Goal: Task Accomplishment & Management: Complete application form

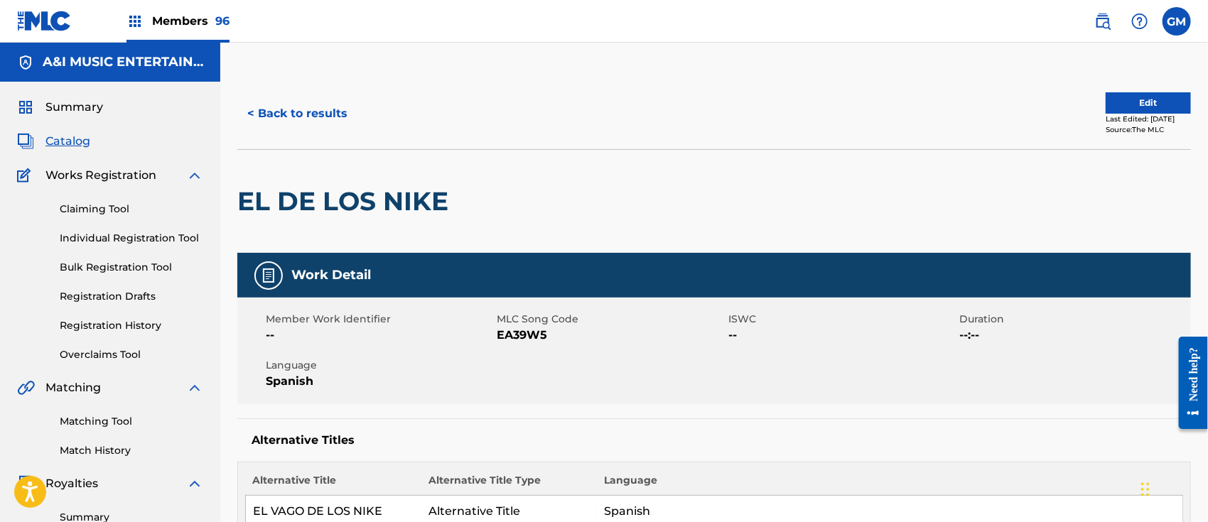
click at [68, 106] on span "Summary" at bounding box center [74, 107] width 58 height 17
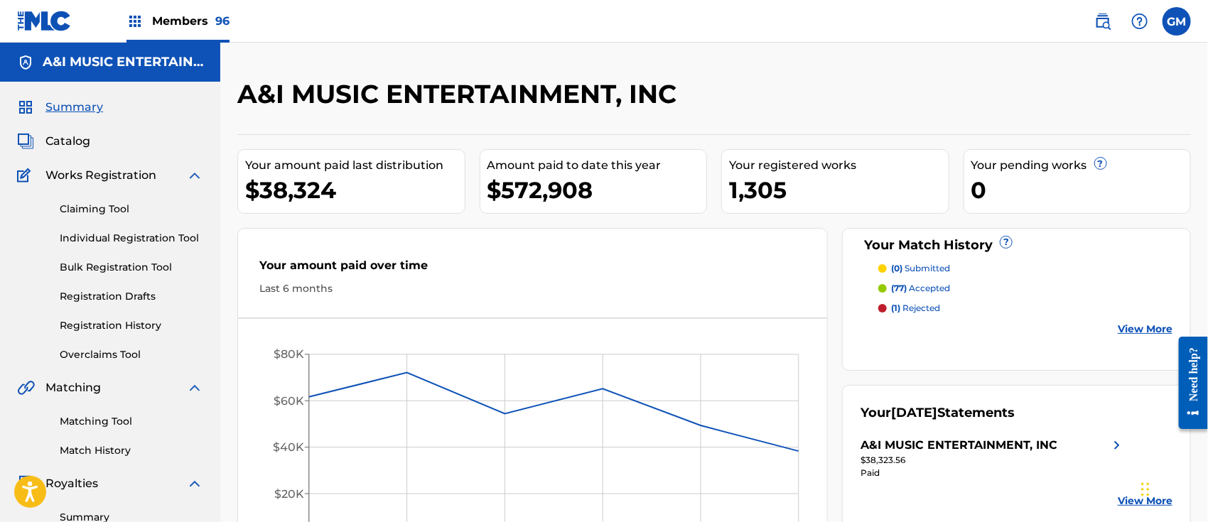
click at [928, 284] on p "(77) accepted" at bounding box center [920, 288] width 59 height 13
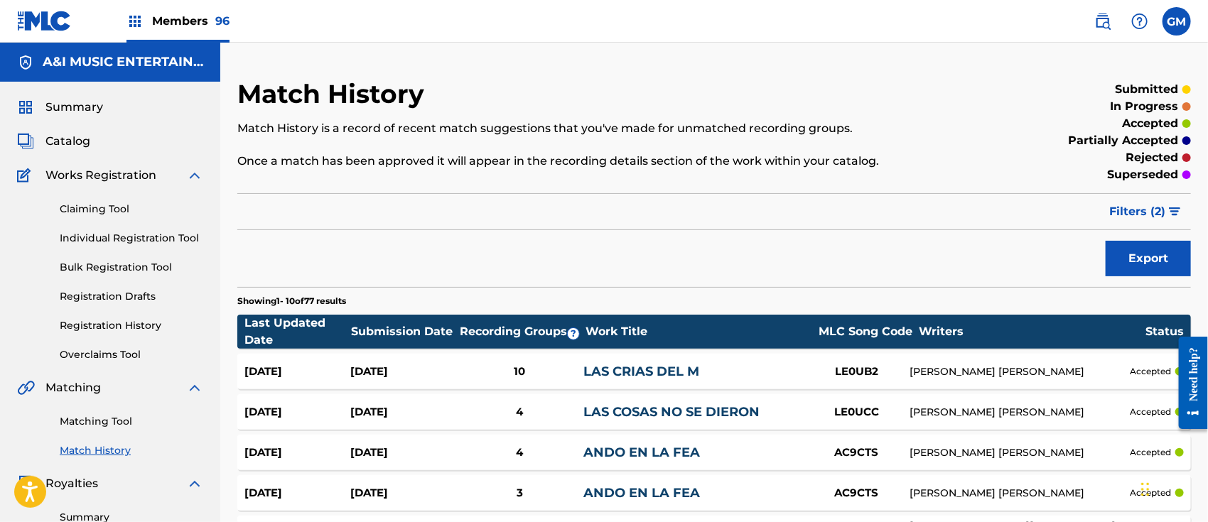
click at [1129, 212] on span "Filters ( 2 )" at bounding box center [1137, 211] width 56 height 17
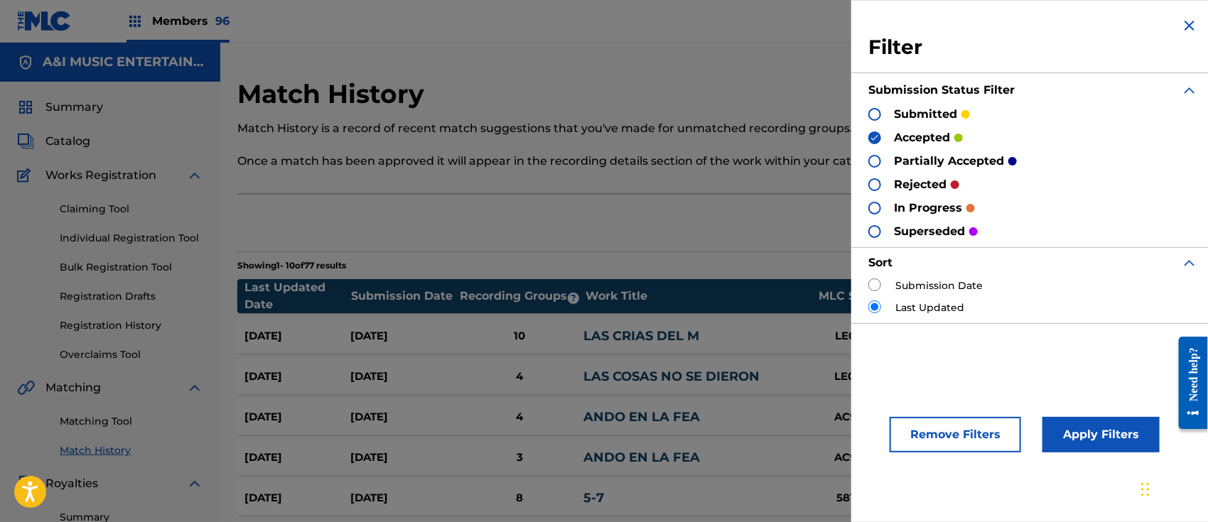
click at [873, 162] on div at bounding box center [874, 161] width 13 height 13
click at [874, 112] on div at bounding box center [874, 114] width 13 height 13
click at [874, 184] on div at bounding box center [874, 184] width 13 height 13
click at [1086, 429] on button "Apply Filters" at bounding box center [1100, 435] width 117 height 36
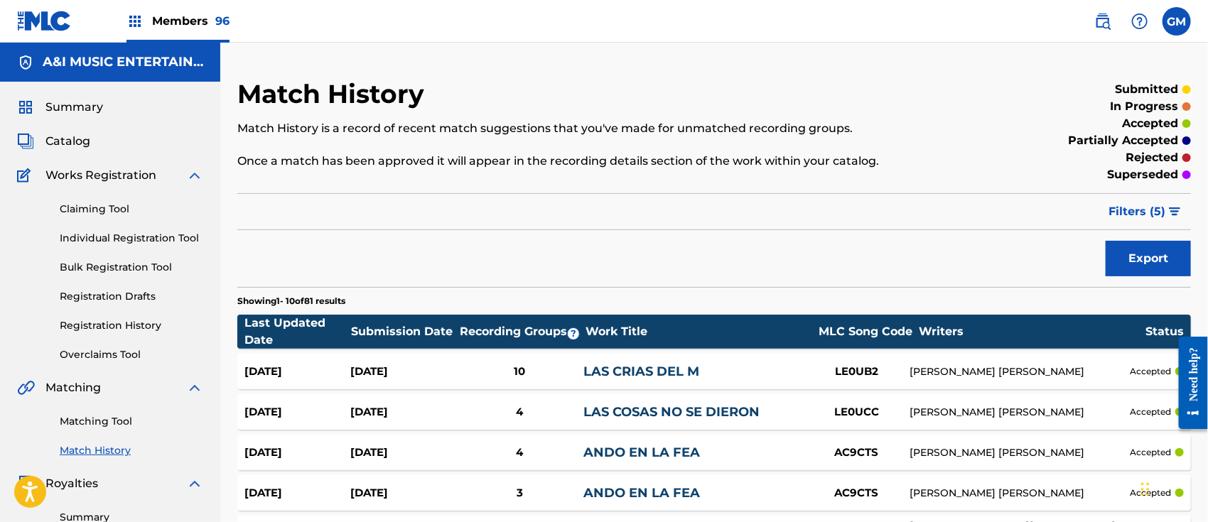
click at [79, 136] on span "Catalog" at bounding box center [67, 141] width 45 height 17
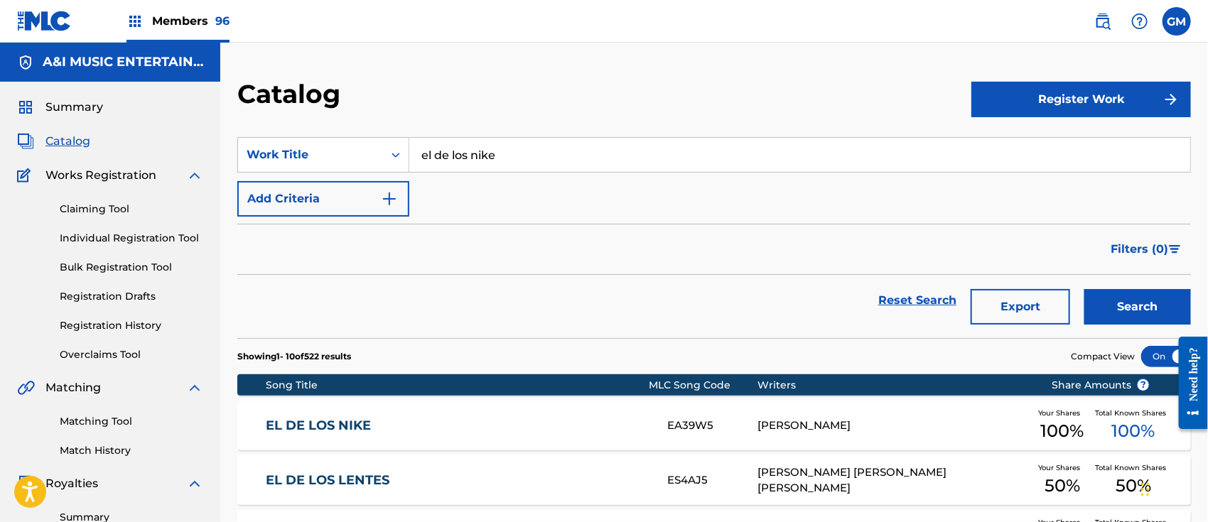
click at [421, 424] on link "EL DE LOS NIKE" at bounding box center [457, 426] width 382 height 16
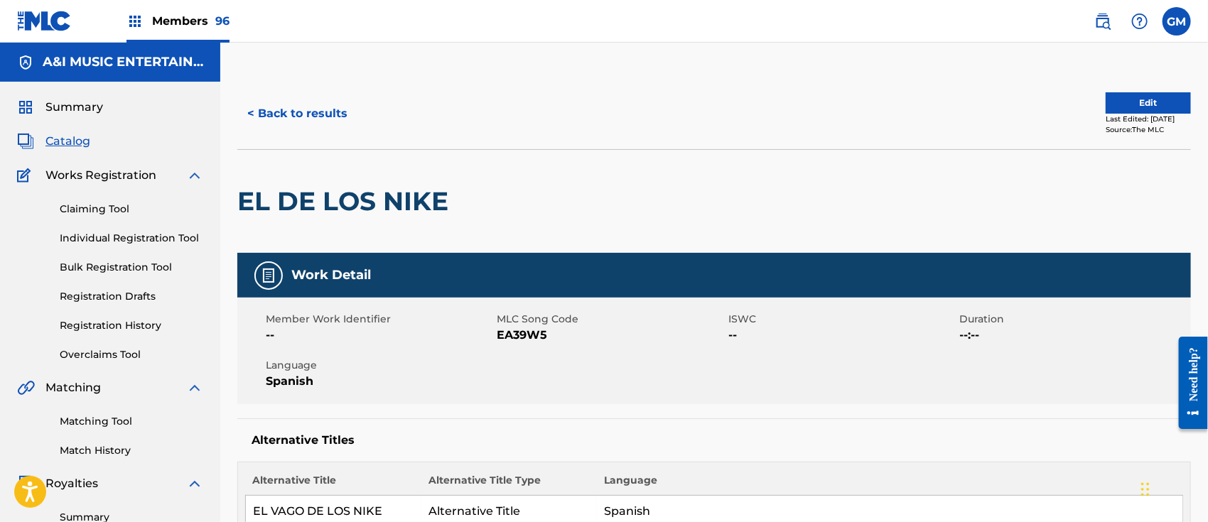
click at [116, 416] on link "Matching Tool" at bounding box center [132, 421] width 144 height 15
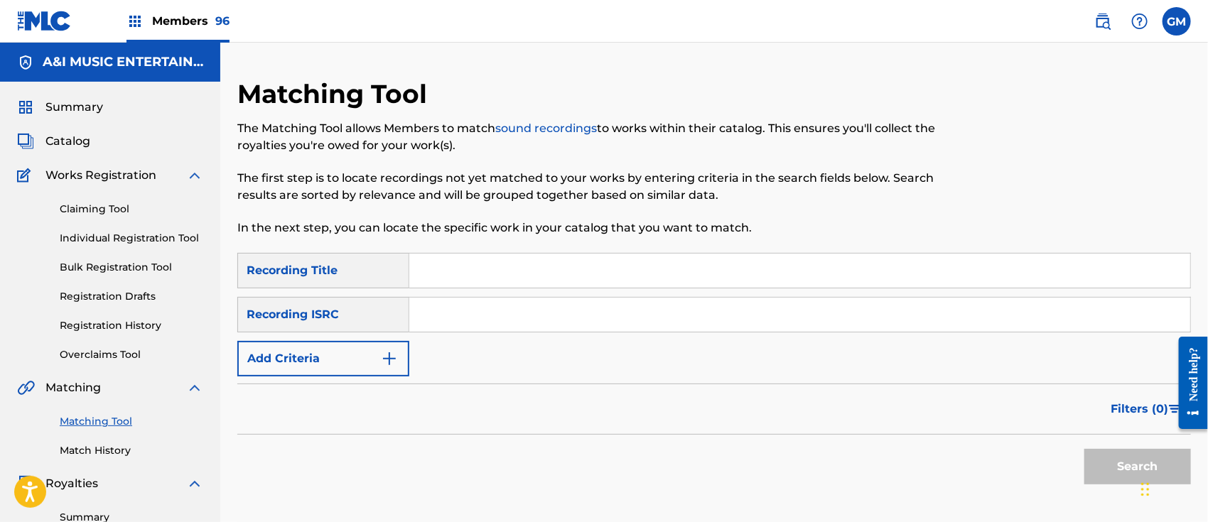
click at [431, 269] on input "Search Form" at bounding box center [799, 271] width 781 height 34
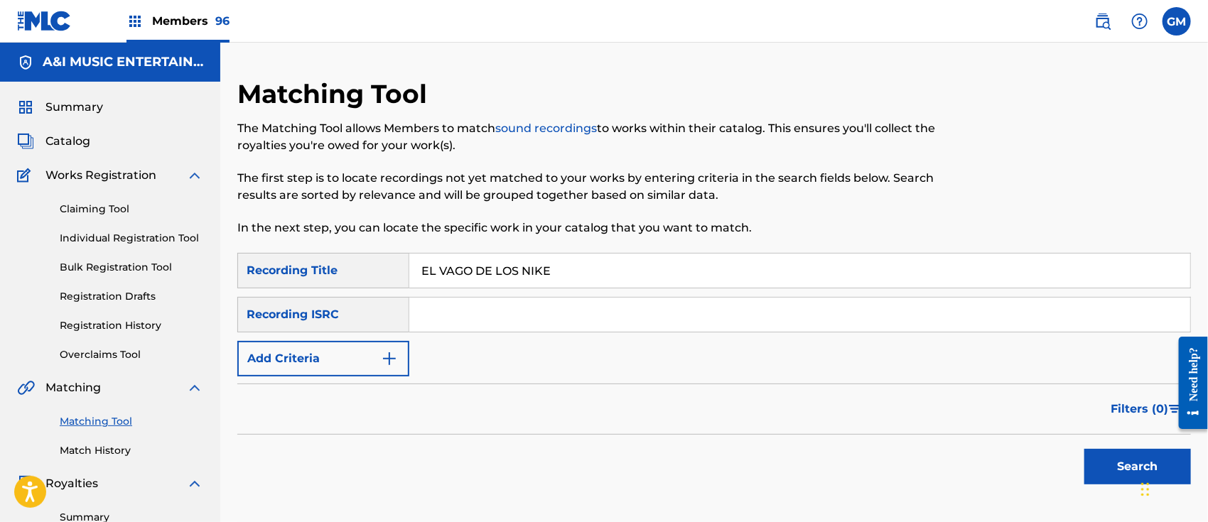
type input "EL VAGO DE LOS NIKE"
click at [1084, 449] on button "Search" at bounding box center [1137, 467] width 107 height 36
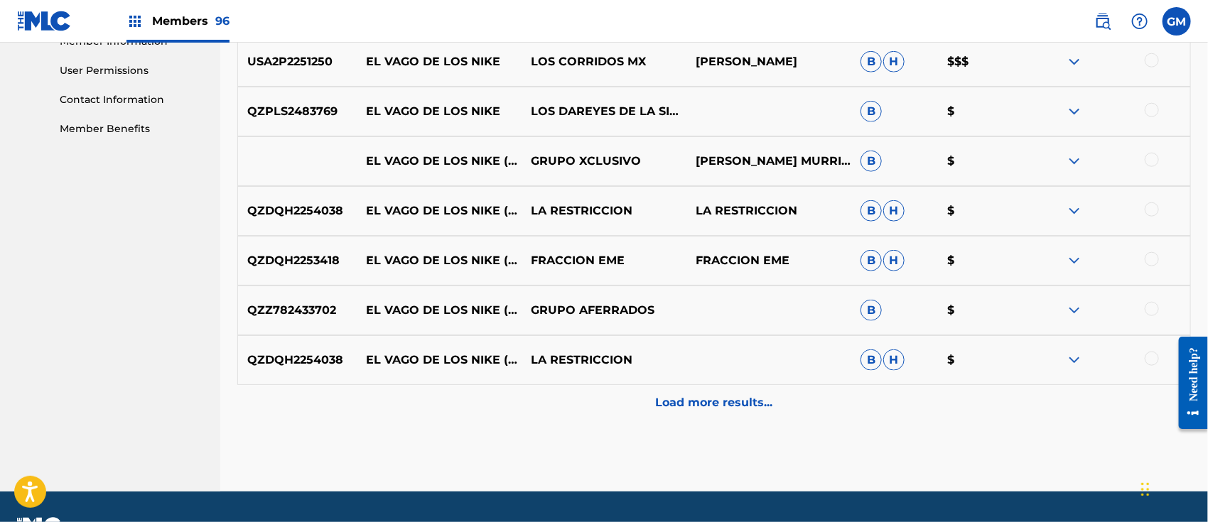
scroll to position [663, 0]
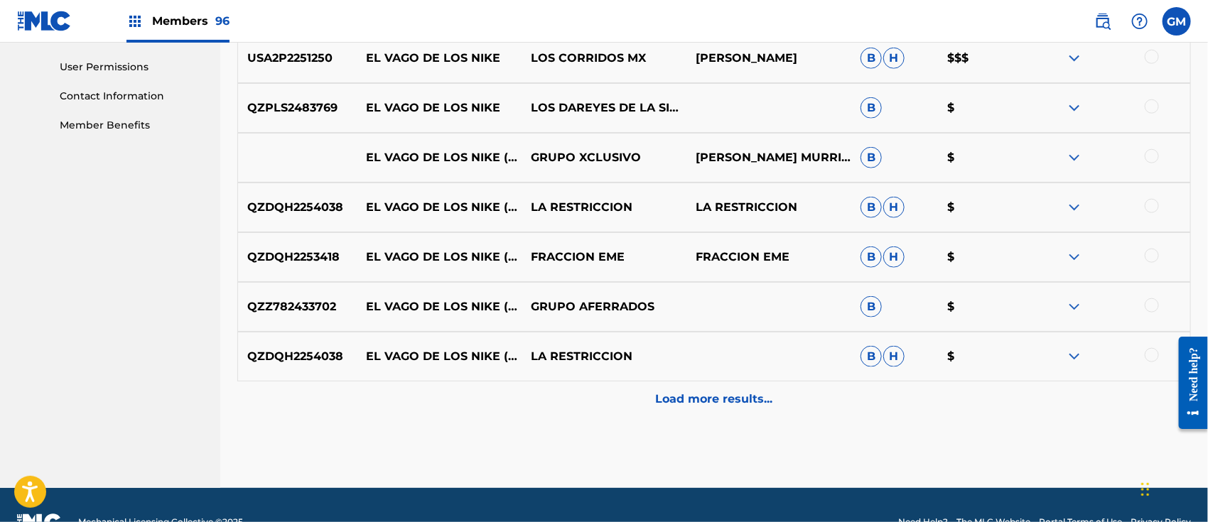
click at [689, 401] on p "Load more results..." at bounding box center [714, 399] width 117 height 17
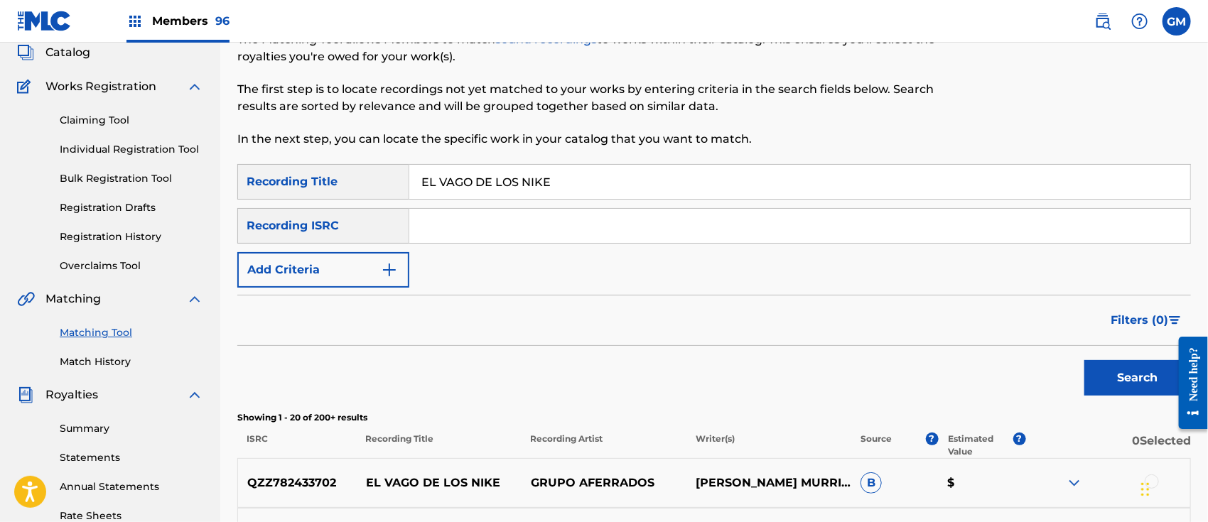
scroll to position [0, 0]
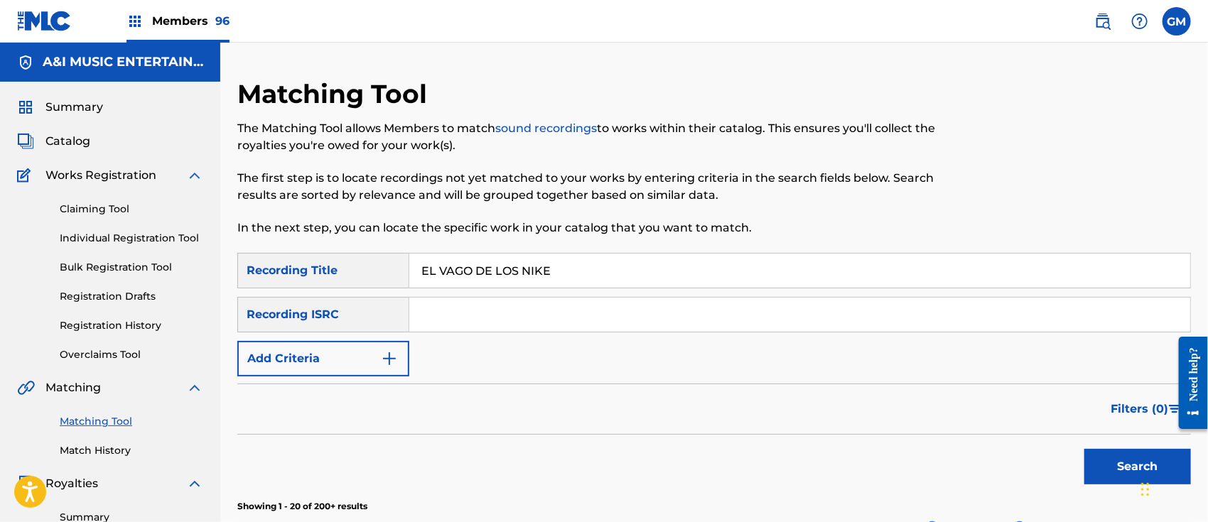
click at [60, 139] on span "Catalog" at bounding box center [67, 141] width 45 height 17
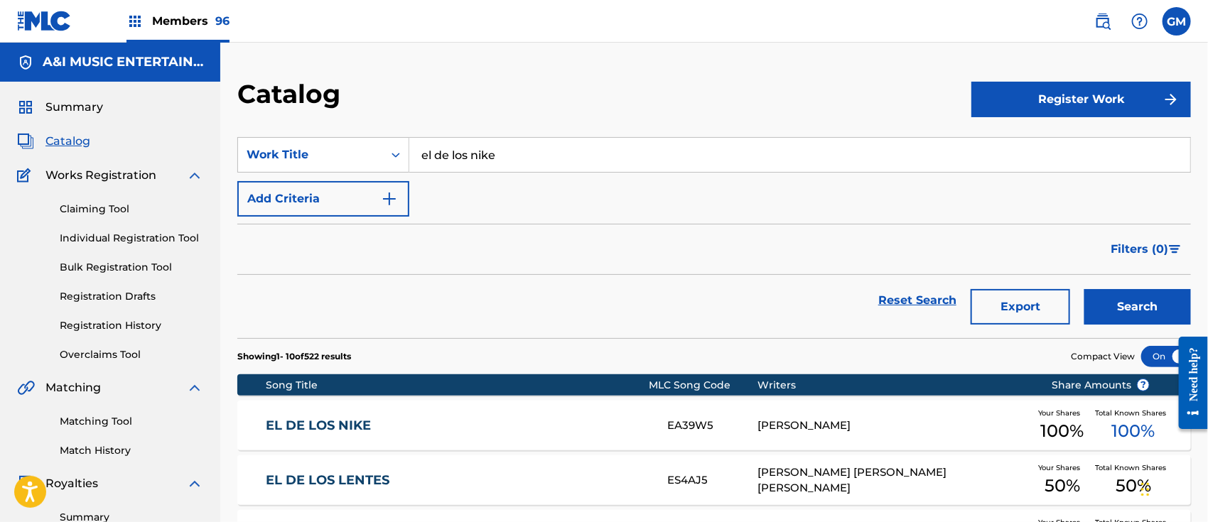
click at [394, 429] on link "EL DE LOS NIKE" at bounding box center [457, 426] width 382 height 16
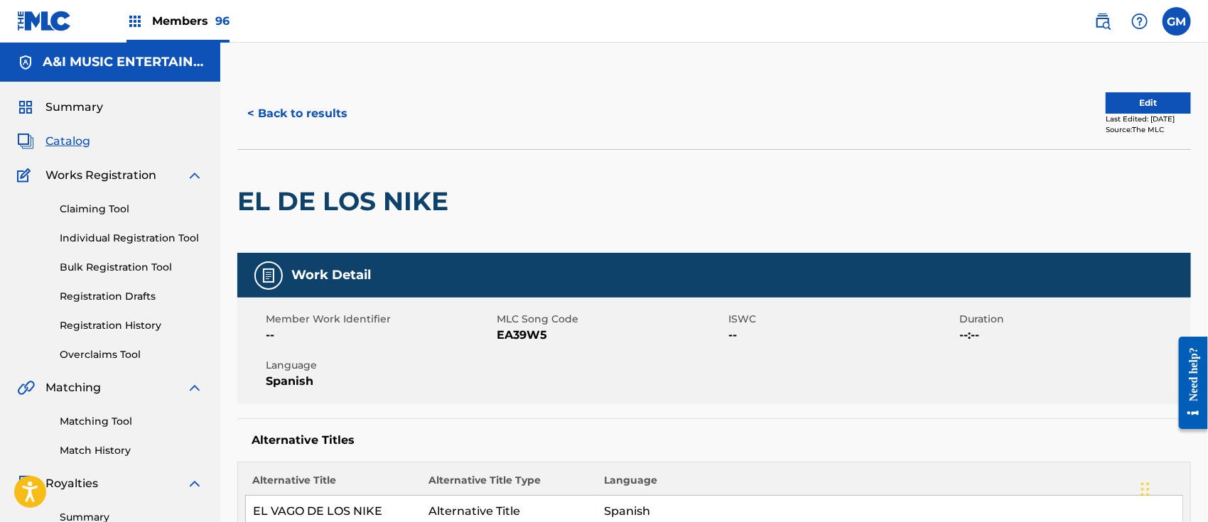
click at [198, 16] on span "Members 96" at bounding box center [190, 21] width 77 height 16
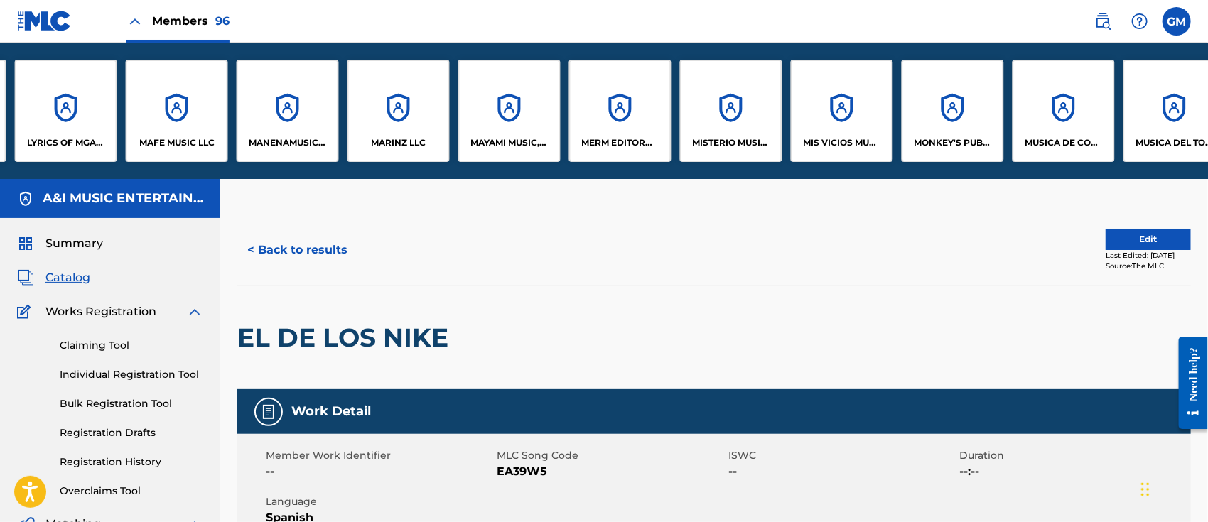
scroll to position [0, 6548]
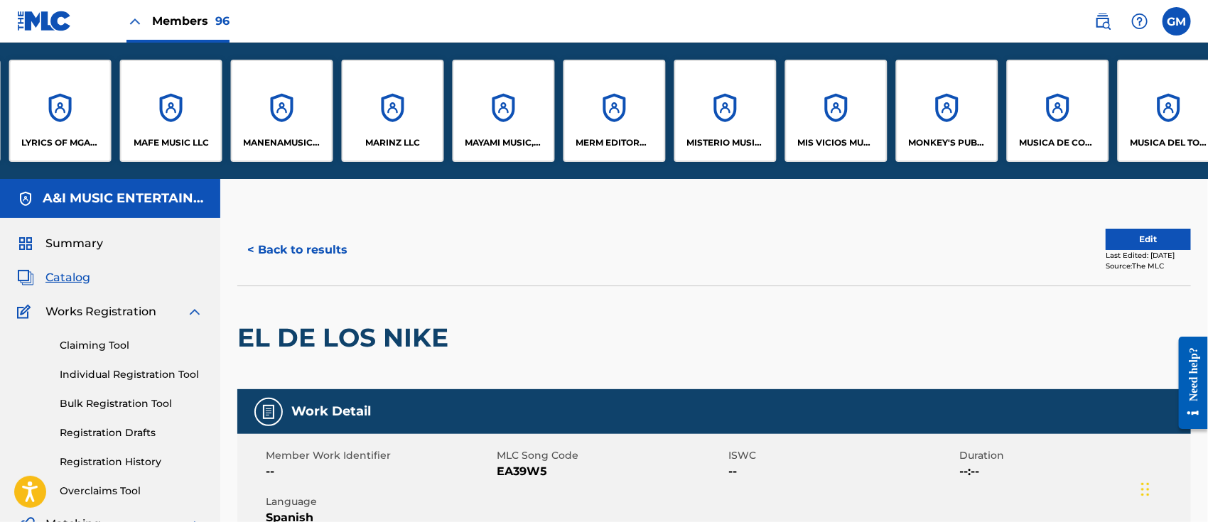
click at [735, 138] on p "MISTERIO MUSIC, LLC" at bounding box center [725, 142] width 77 height 13
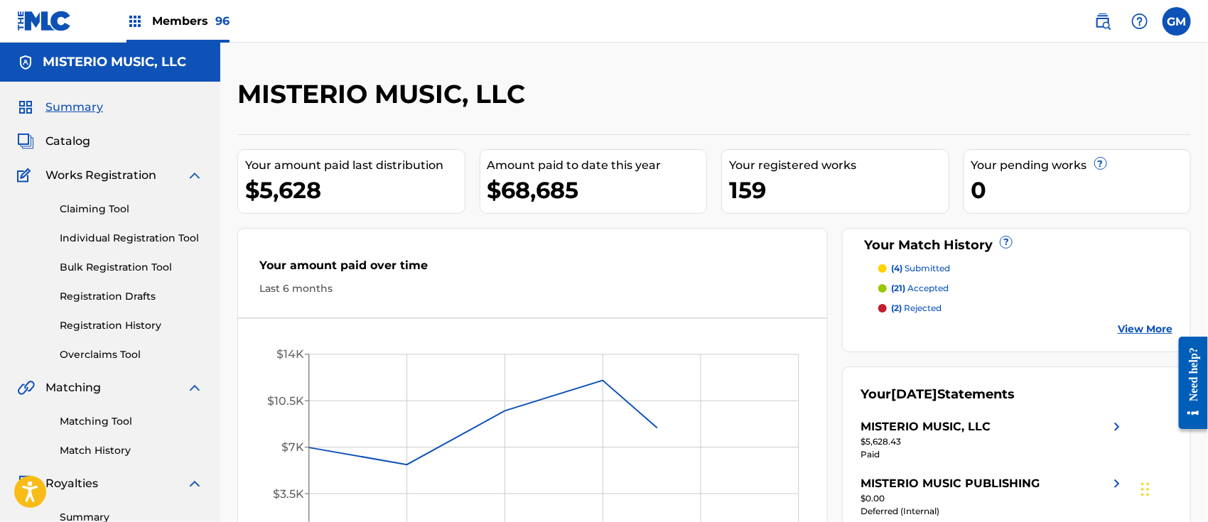
click at [80, 141] on span "Catalog" at bounding box center [67, 141] width 45 height 17
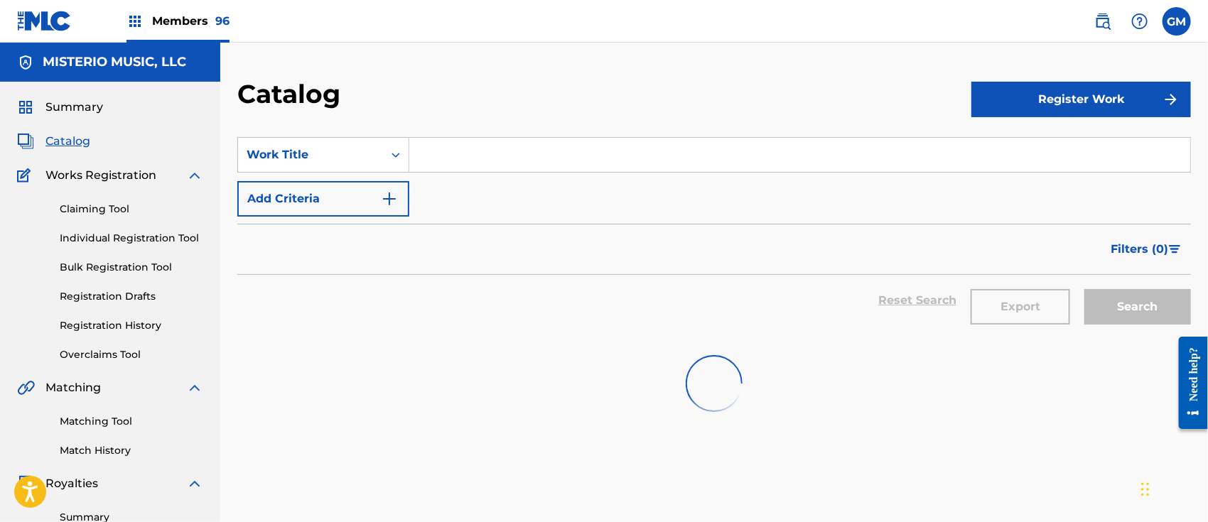
click at [485, 156] on input "Search Form" at bounding box center [799, 155] width 781 height 34
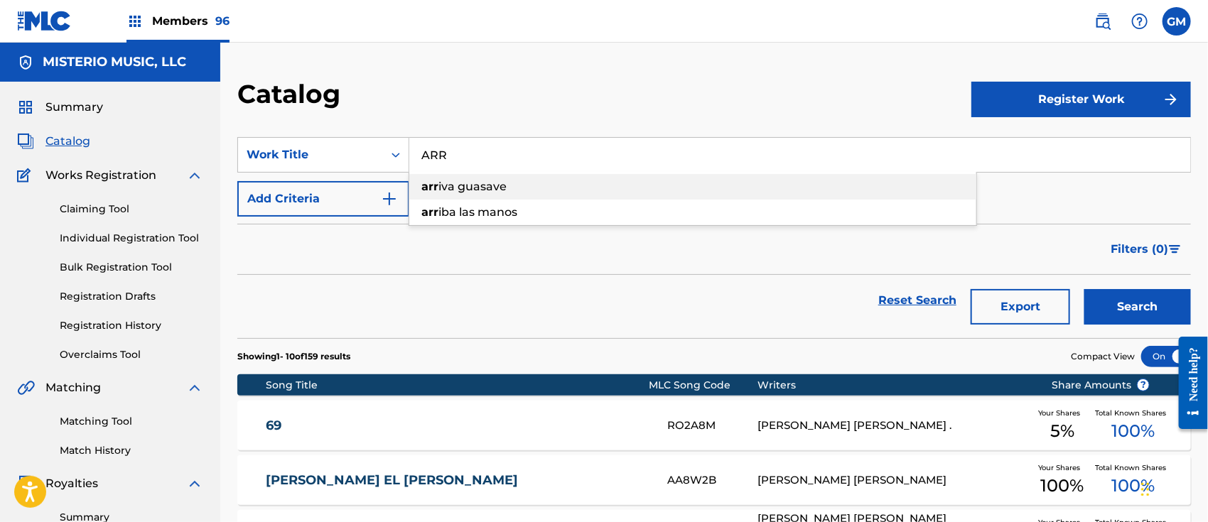
click at [483, 191] on span "iva guasave" at bounding box center [472, 187] width 68 height 14
type input "arriva guasave"
click at [1131, 304] on button "Search" at bounding box center [1137, 307] width 107 height 36
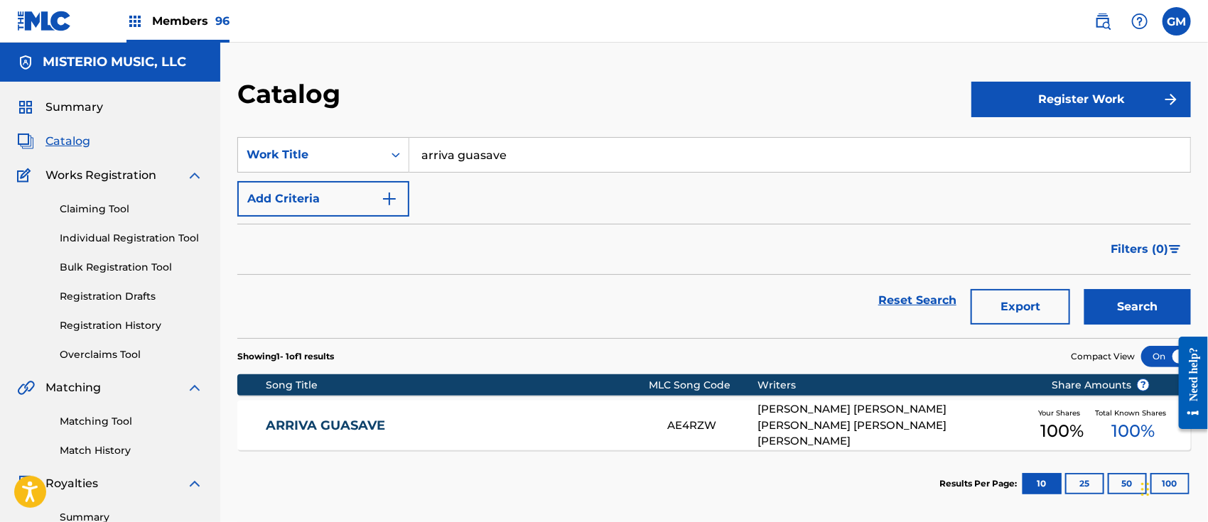
click at [490, 425] on link "ARRIVA GUASAVE" at bounding box center [457, 426] width 382 height 16
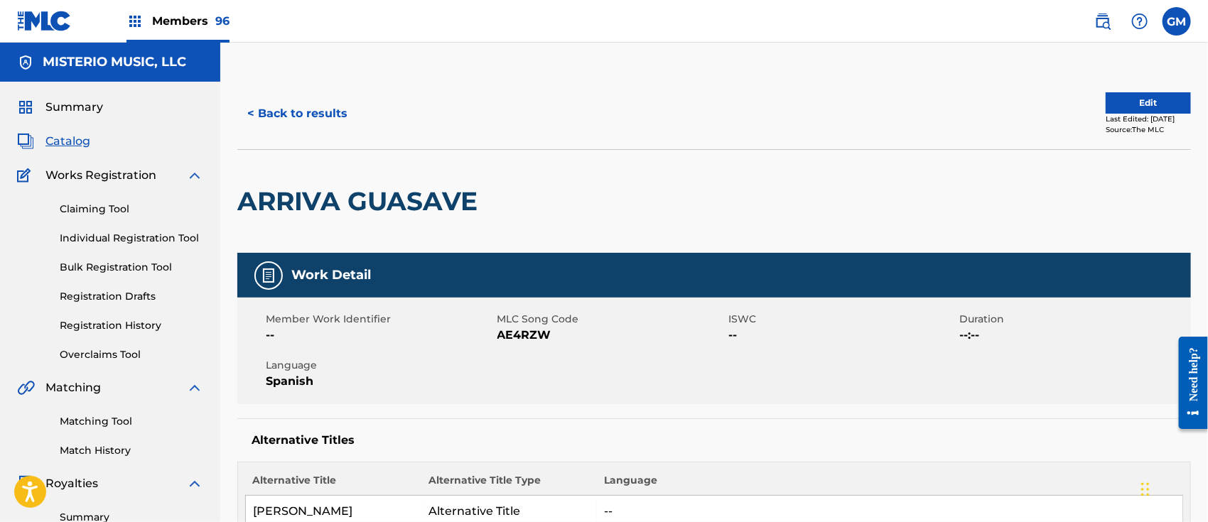
click at [202, 16] on span "Members 96" at bounding box center [190, 21] width 77 height 16
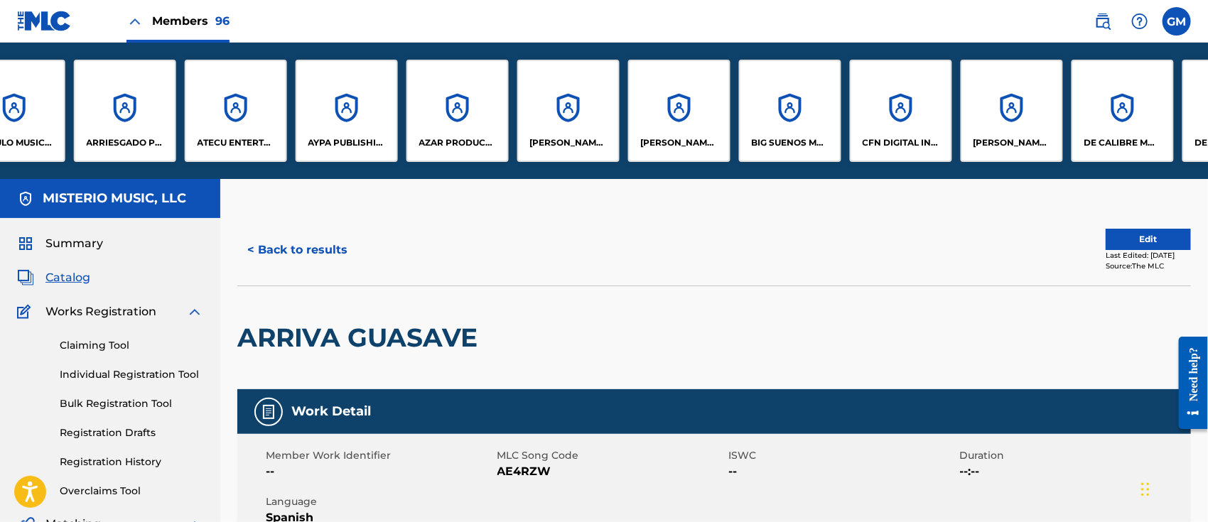
scroll to position [0, 736]
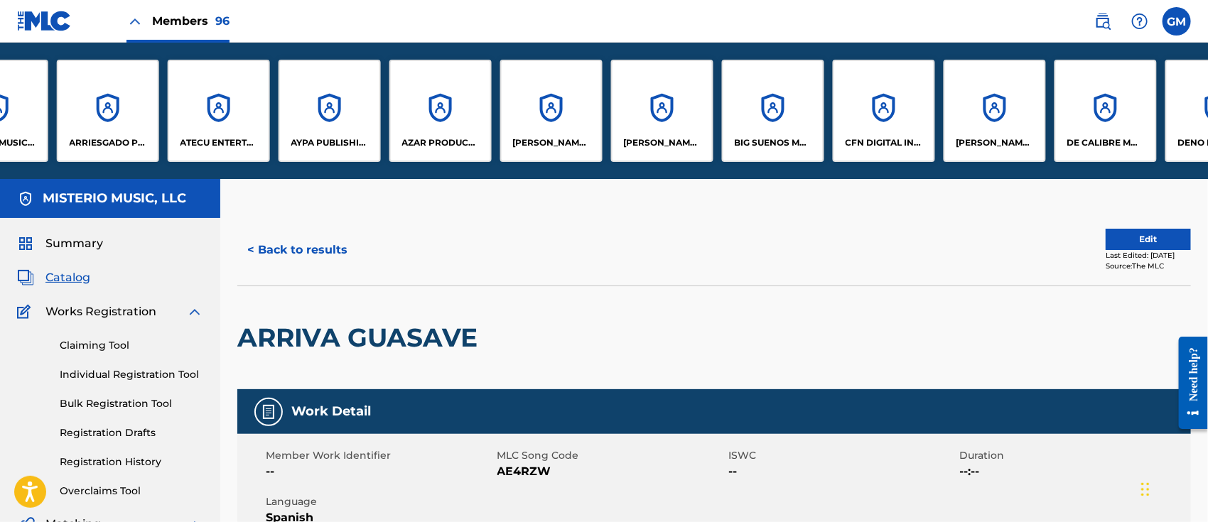
click at [765, 121] on div "BIG SUENOS MELODIES LLC" at bounding box center [773, 111] width 102 height 102
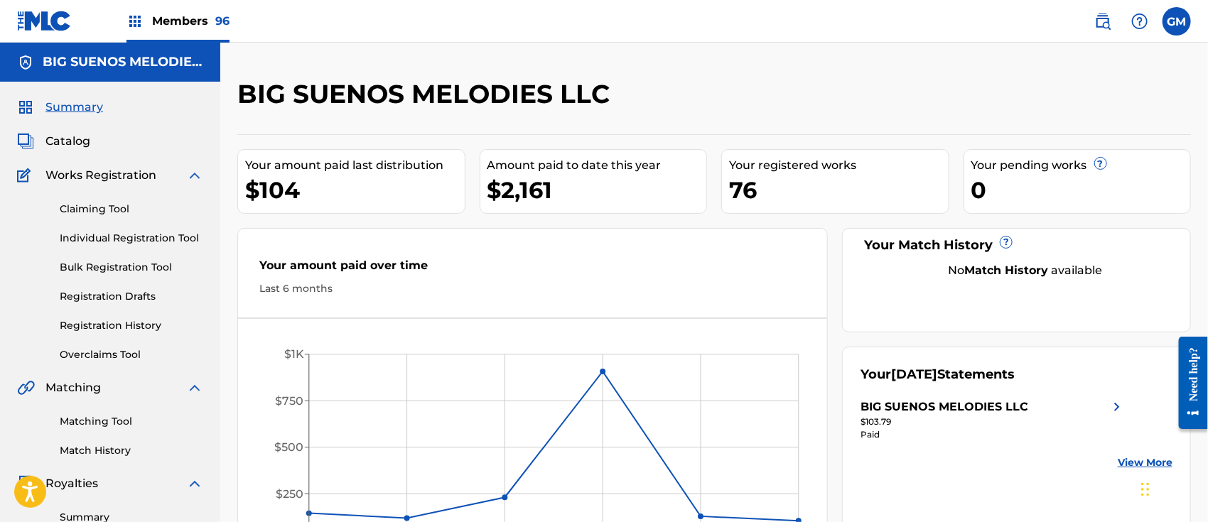
click at [142, 297] on link "Registration Drafts" at bounding box center [132, 296] width 144 height 15
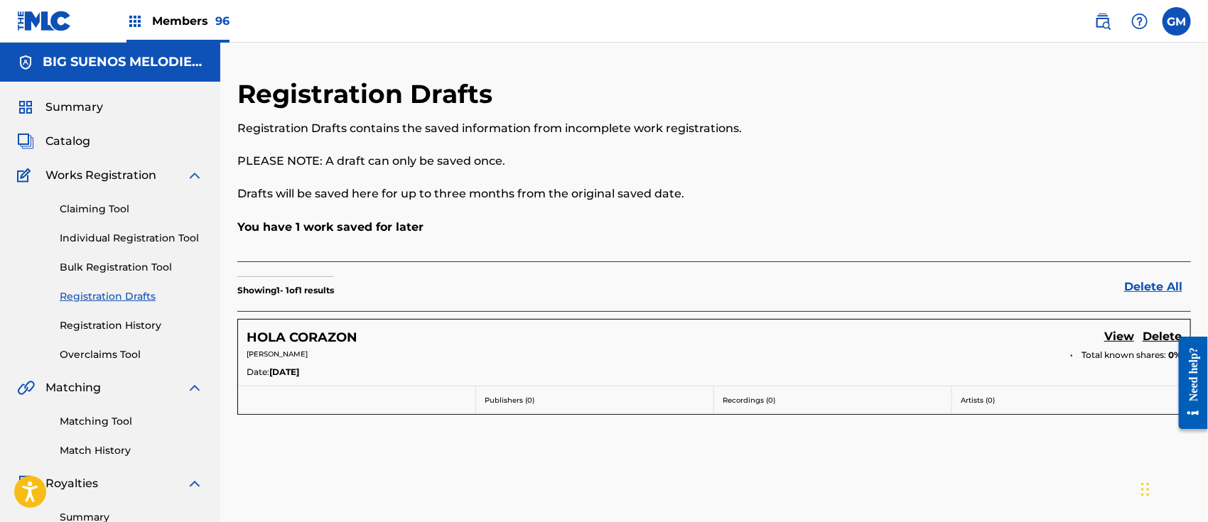
click at [1109, 336] on link "View" at bounding box center [1119, 337] width 30 height 19
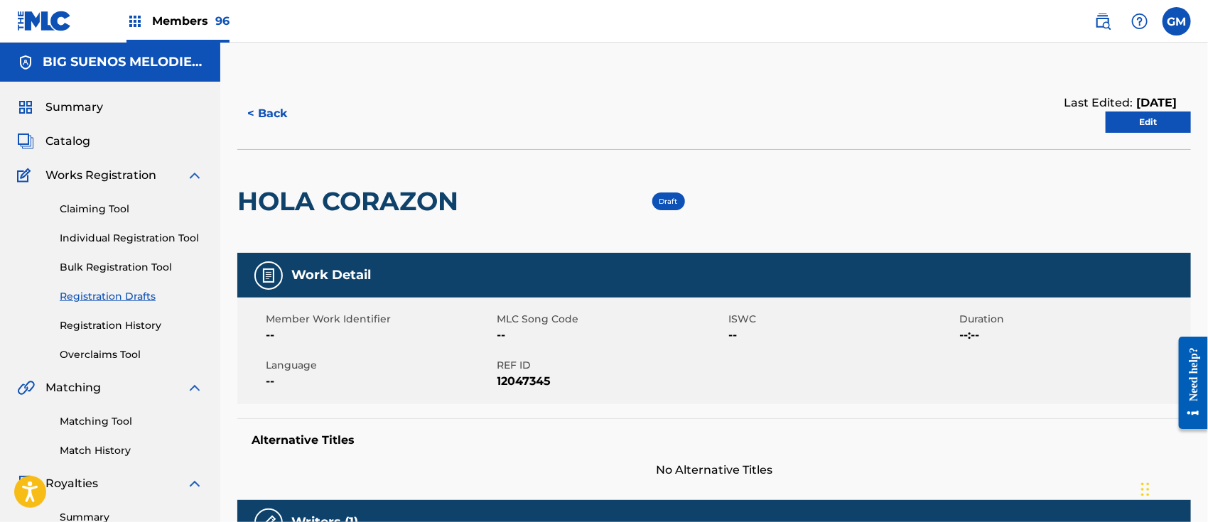
click at [1133, 120] on link "Edit" at bounding box center [1148, 122] width 85 height 21
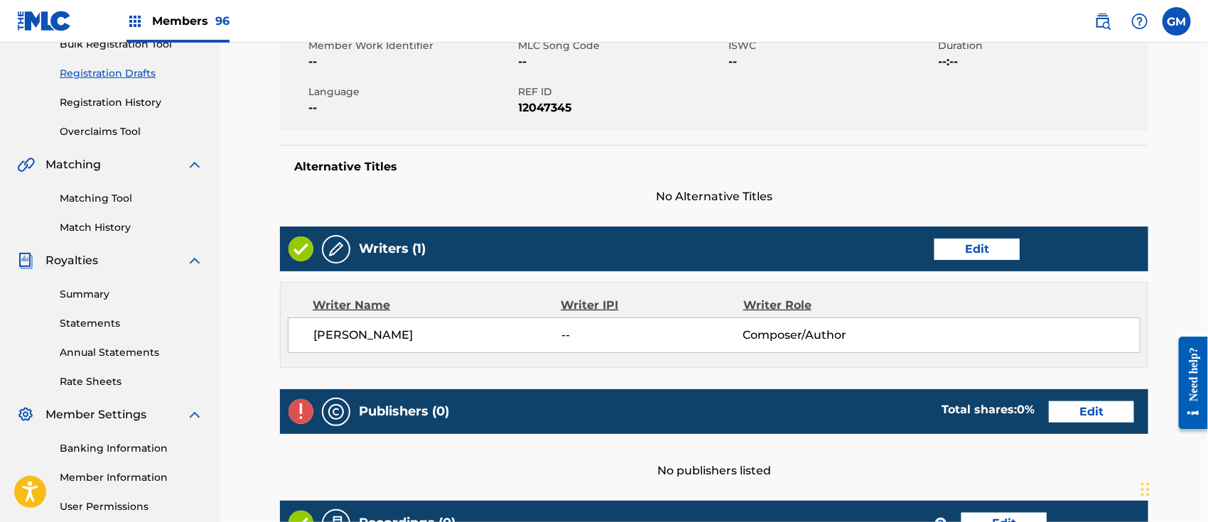
scroll to position [221, 0]
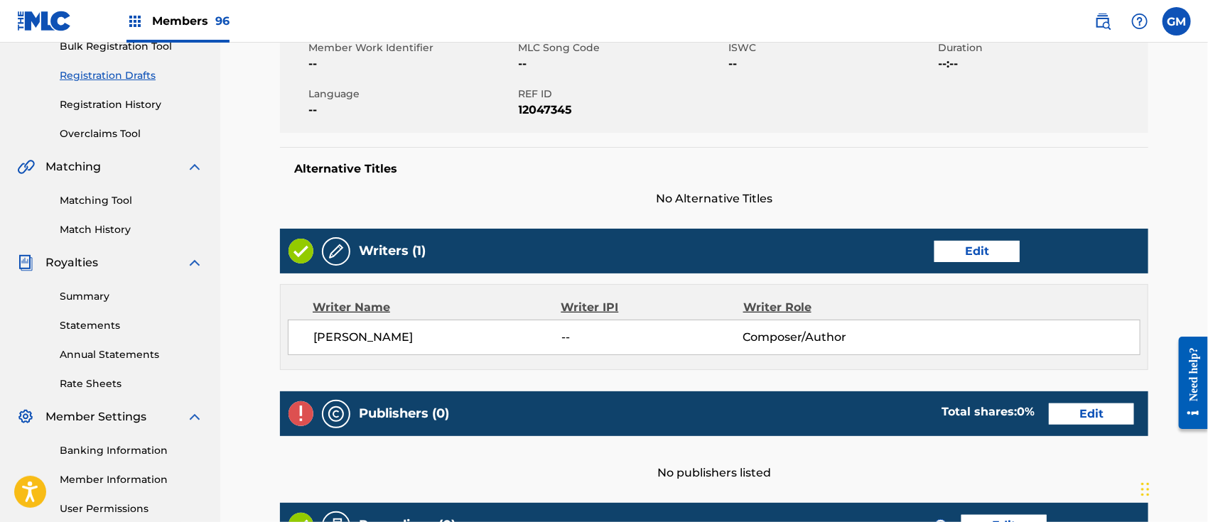
click at [1074, 404] on link "Edit" at bounding box center [1091, 414] width 85 height 21
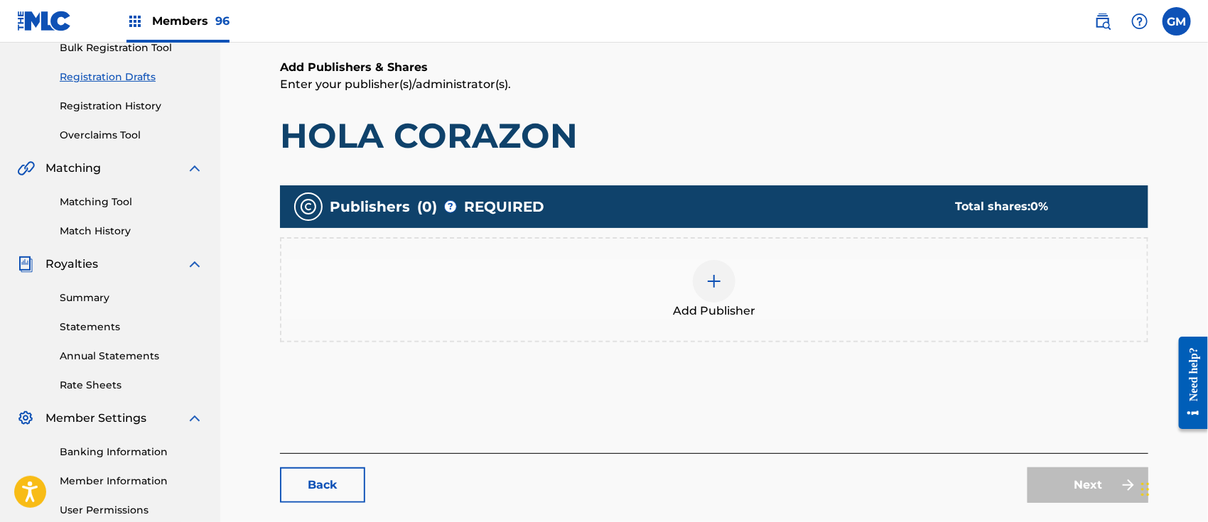
scroll to position [221, 0]
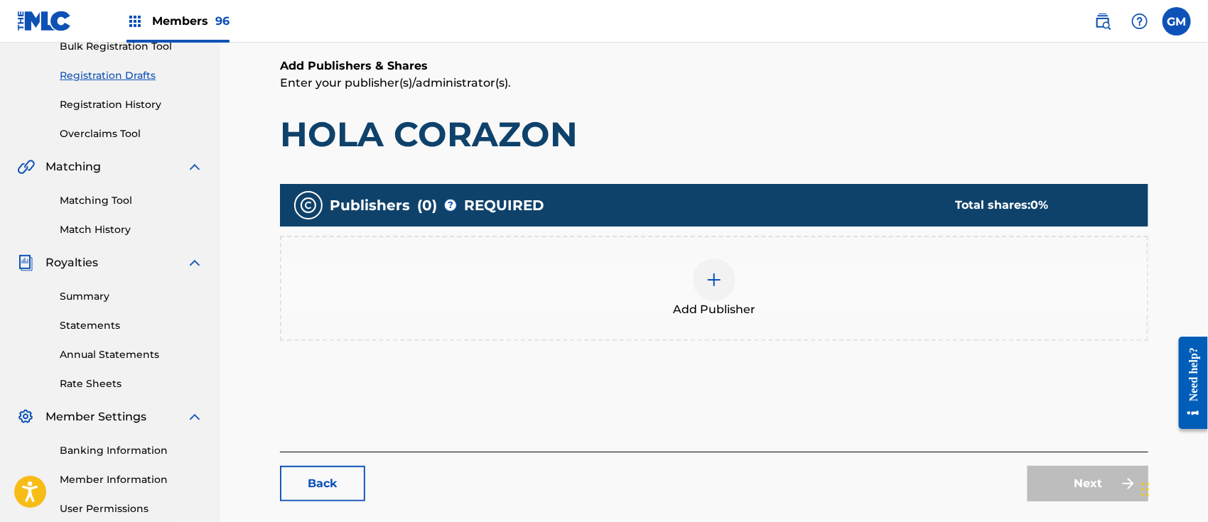
click at [708, 280] on img at bounding box center [714, 279] width 17 height 17
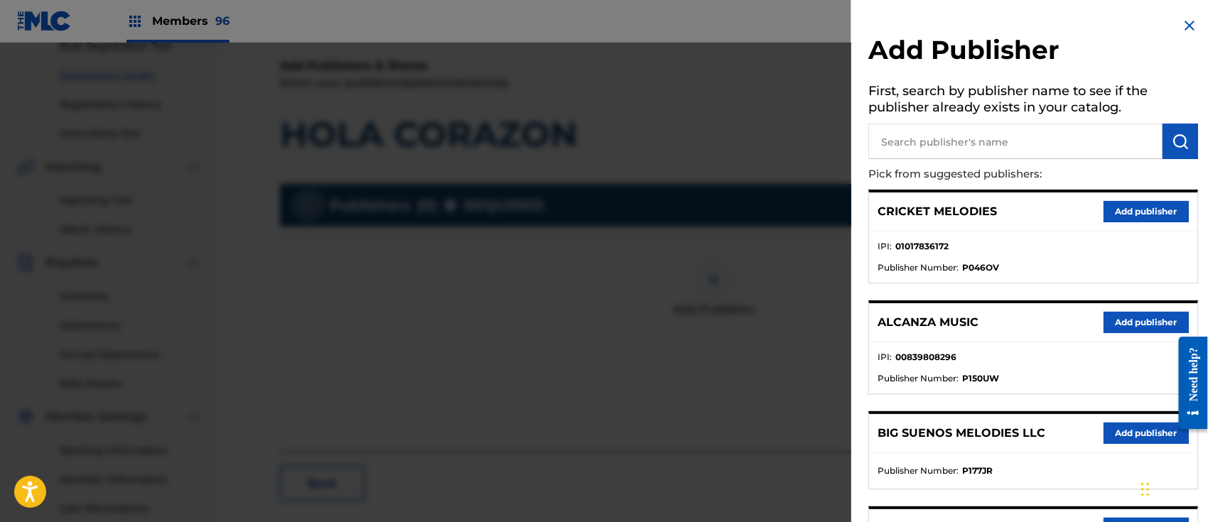
click at [1188, 24] on img at bounding box center [1189, 25] width 17 height 17
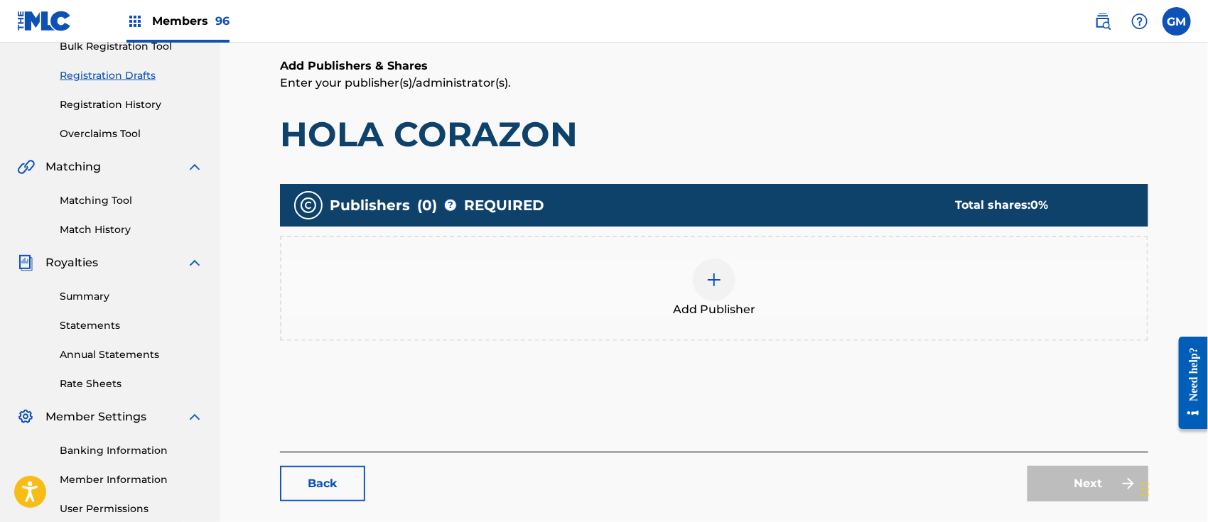
scroll to position [0, 0]
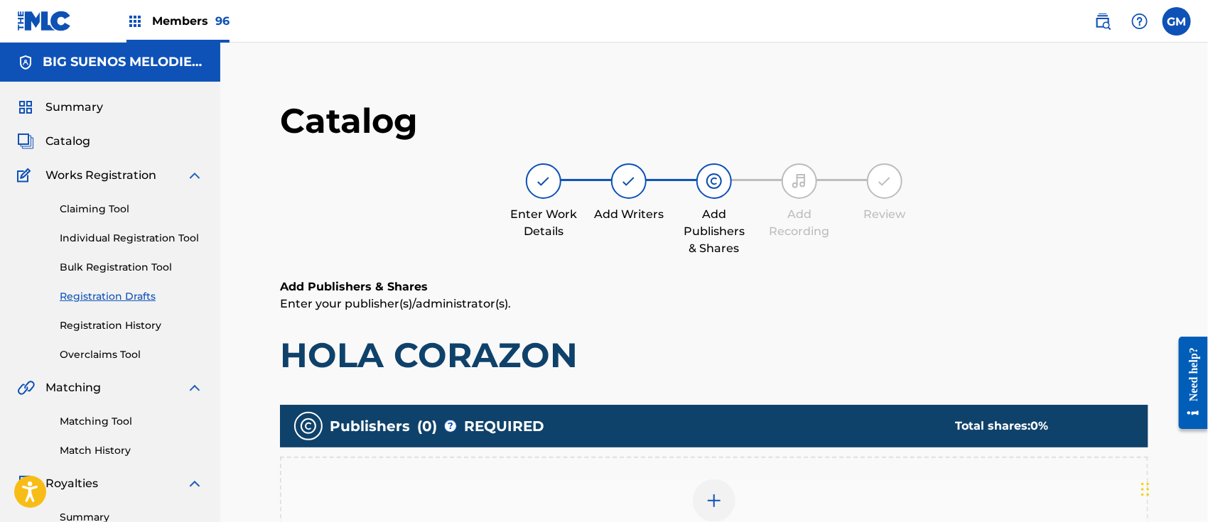
click at [77, 136] on span "Catalog" at bounding box center [67, 141] width 45 height 17
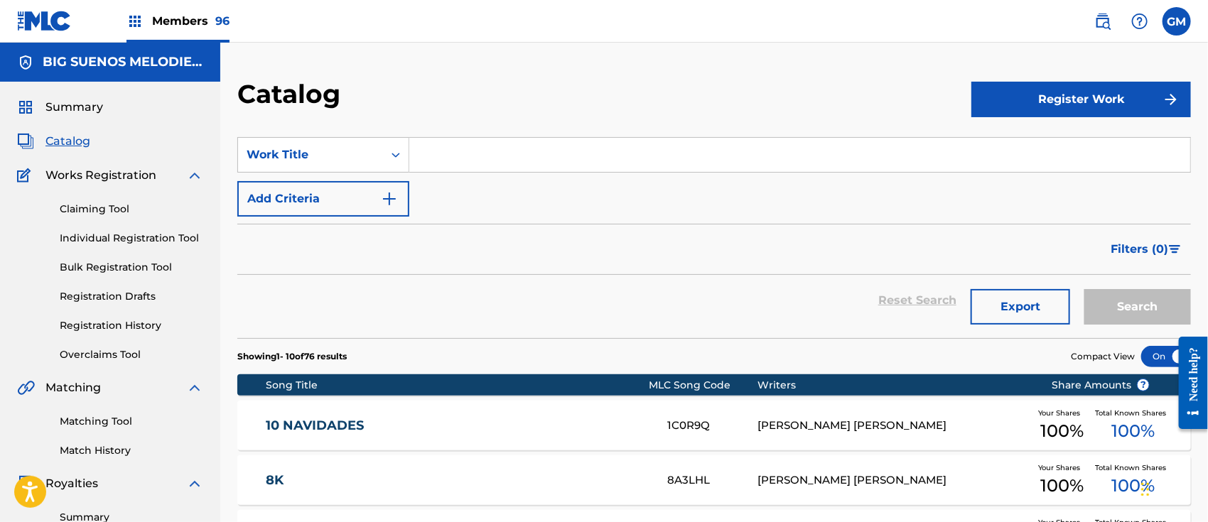
click at [182, 11] on div "Members 96" at bounding box center [177, 21] width 103 height 42
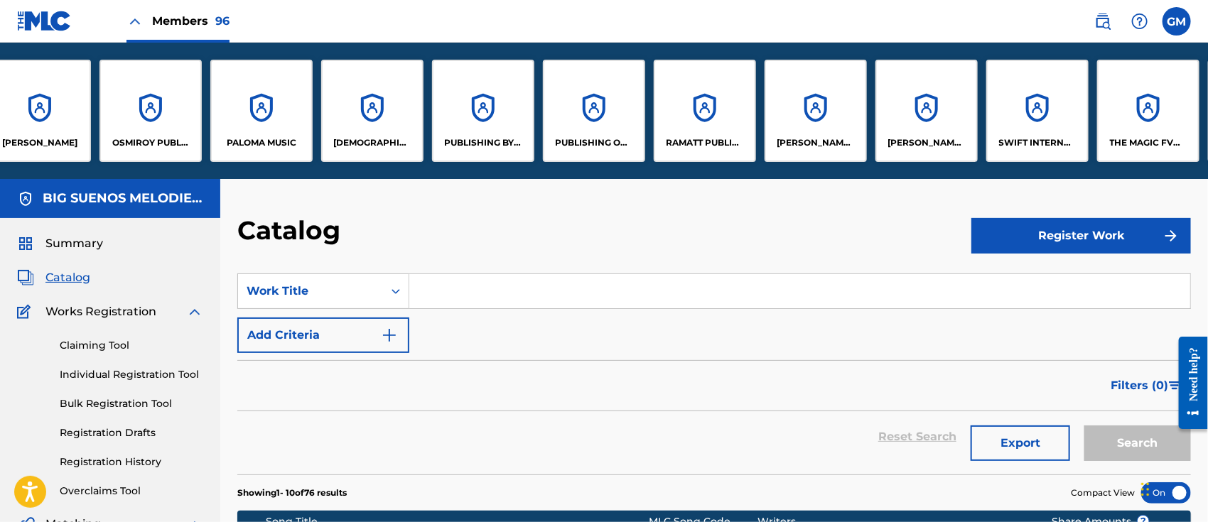
scroll to position [0, 8333]
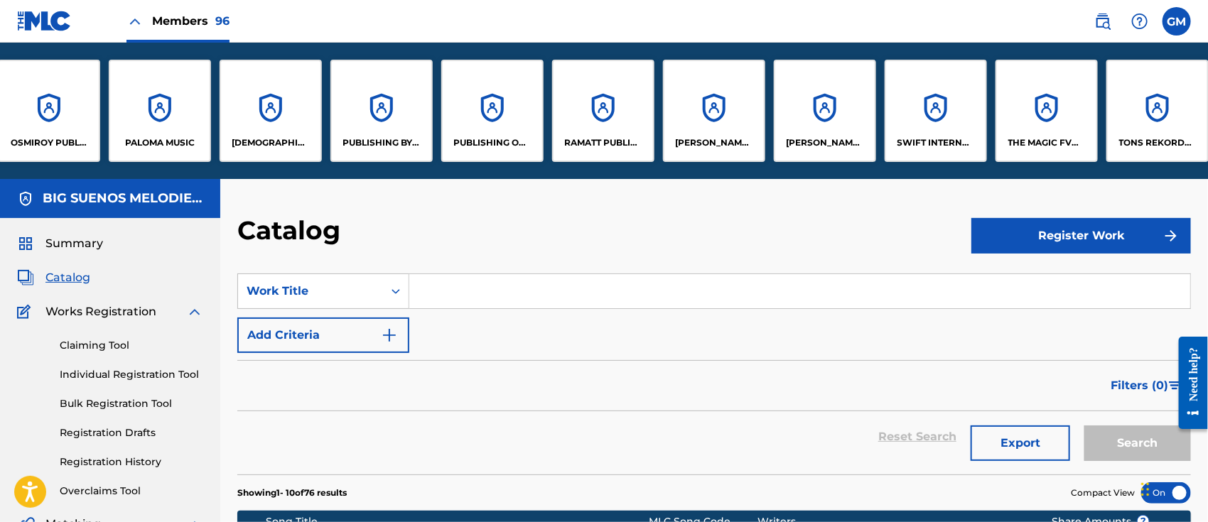
click at [834, 130] on div "[PERSON_NAME] MUSIC LLC" at bounding box center [825, 111] width 102 height 102
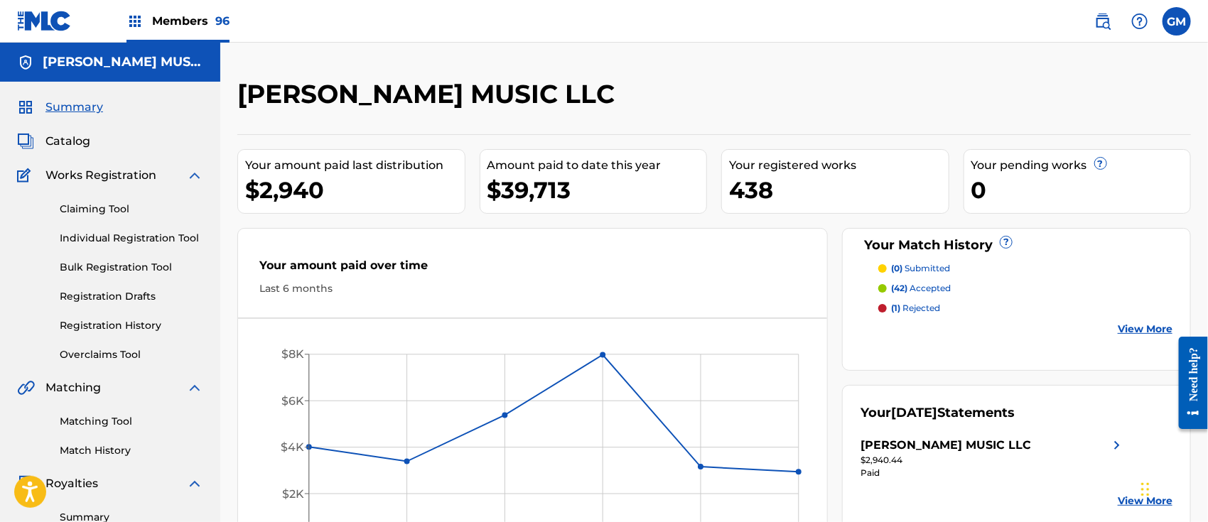
click at [95, 135] on div "Catalog" at bounding box center [110, 141] width 186 height 17
click at [68, 141] on span "Catalog" at bounding box center [67, 141] width 45 height 17
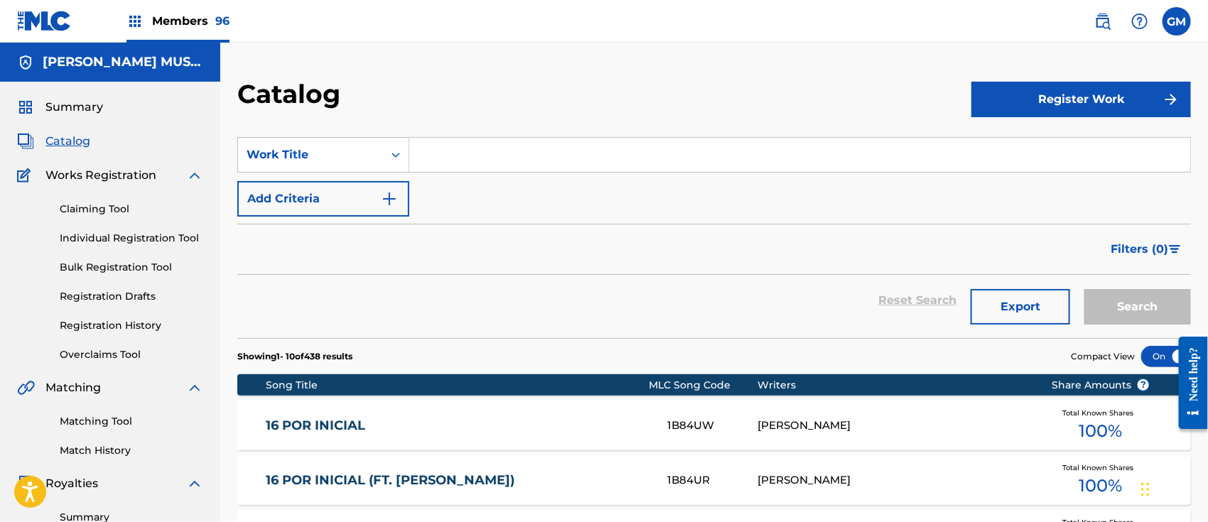
click at [444, 154] on input "Search Form" at bounding box center [799, 155] width 781 height 34
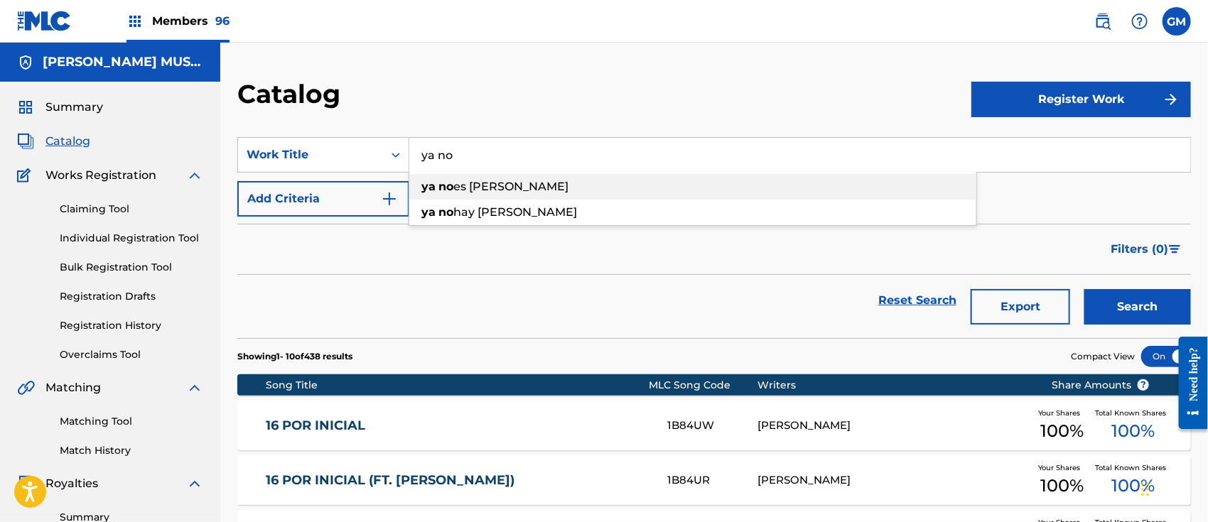
click at [524, 184] on div "ya no es alfredito" at bounding box center [692, 187] width 567 height 26
type input "ya no es alfredito"
click at [1131, 313] on button "Search" at bounding box center [1137, 307] width 107 height 36
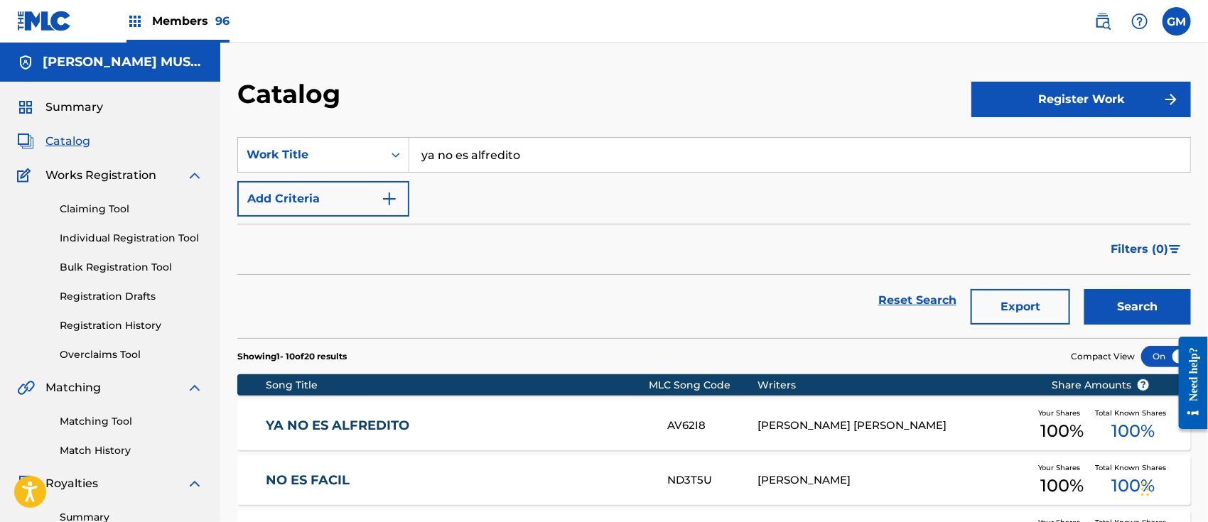
click at [483, 420] on link "YA NO ES ALFREDITO" at bounding box center [457, 426] width 382 height 16
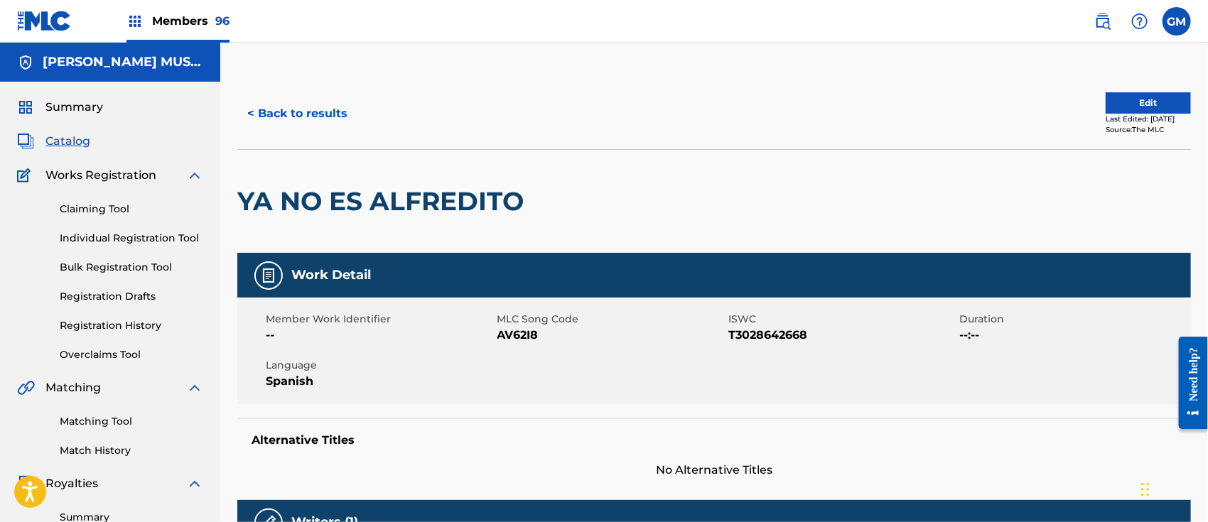
click at [83, 136] on span "Catalog" at bounding box center [67, 141] width 45 height 17
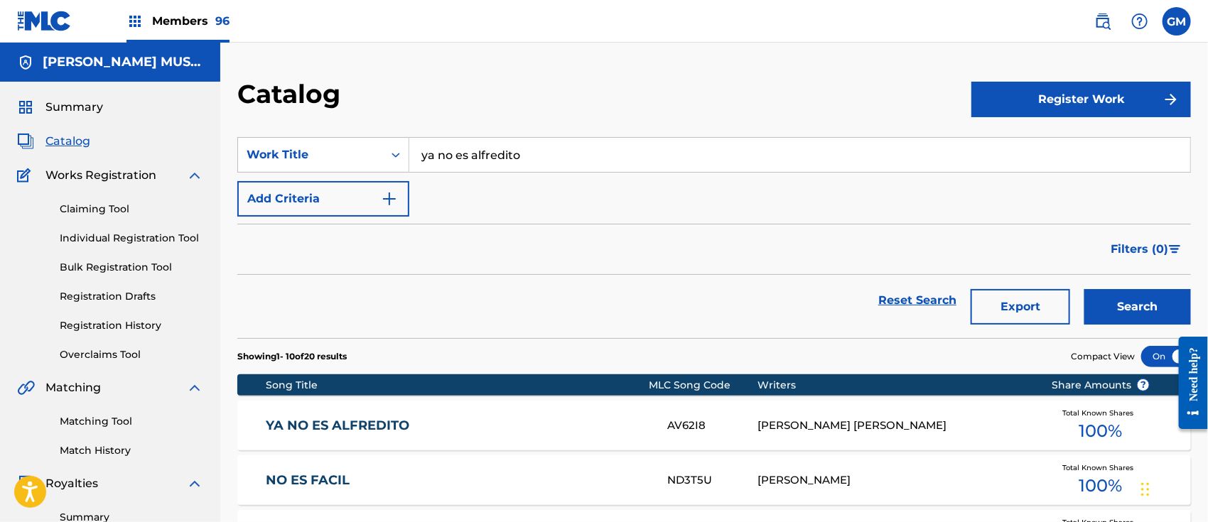
click at [203, 14] on span "Members 96" at bounding box center [190, 21] width 77 height 16
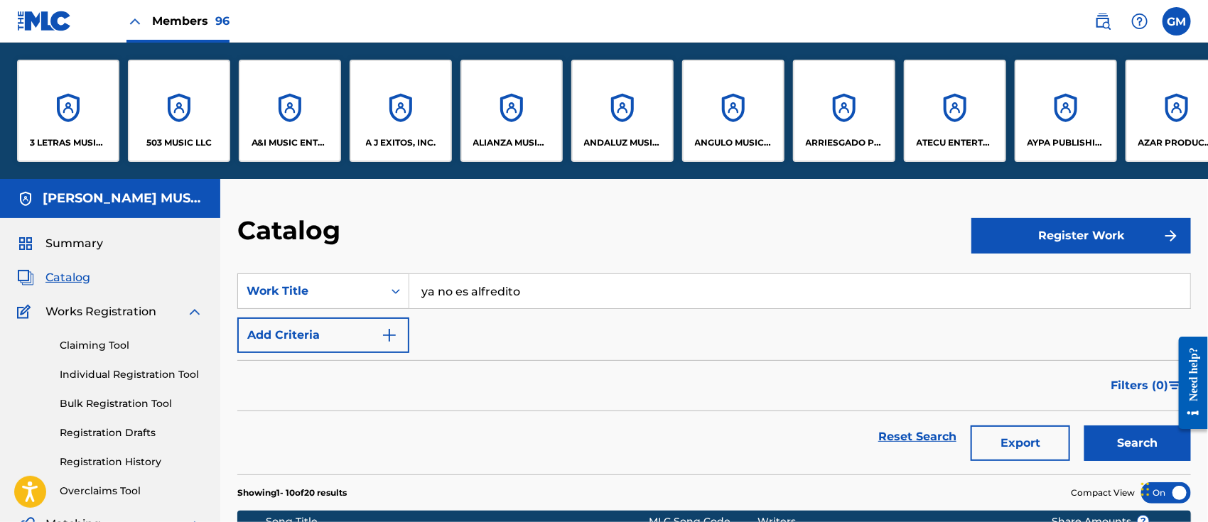
click at [303, 131] on div "A&I MUSIC ENTERTAINMENT, INC" at bounding box center [290, 111] width 102 height 102
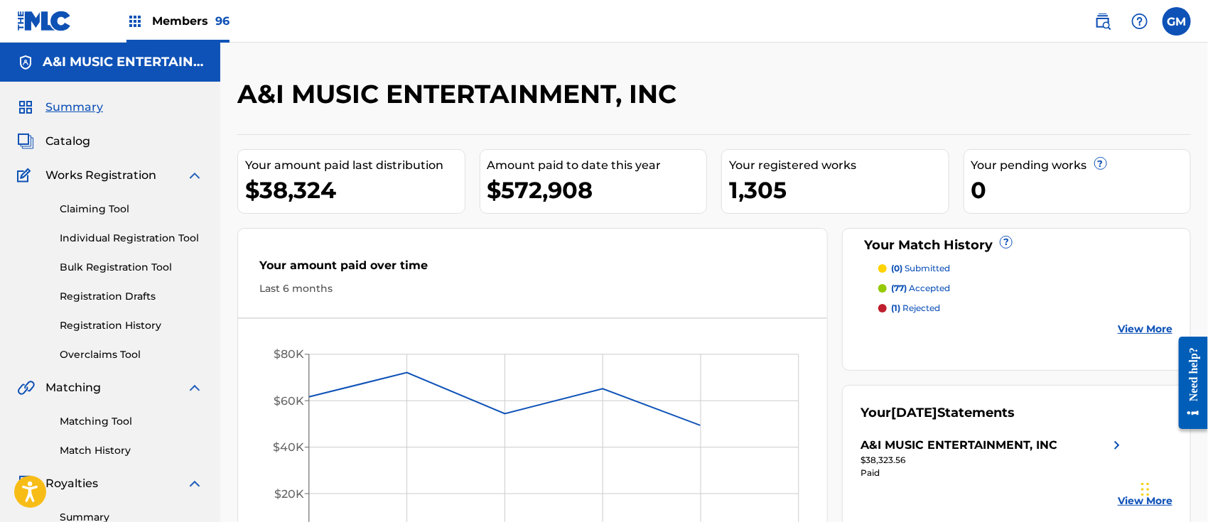
click at [80, 137] on span "Catalog" at bounding box center [67, 141] width 45 height 17
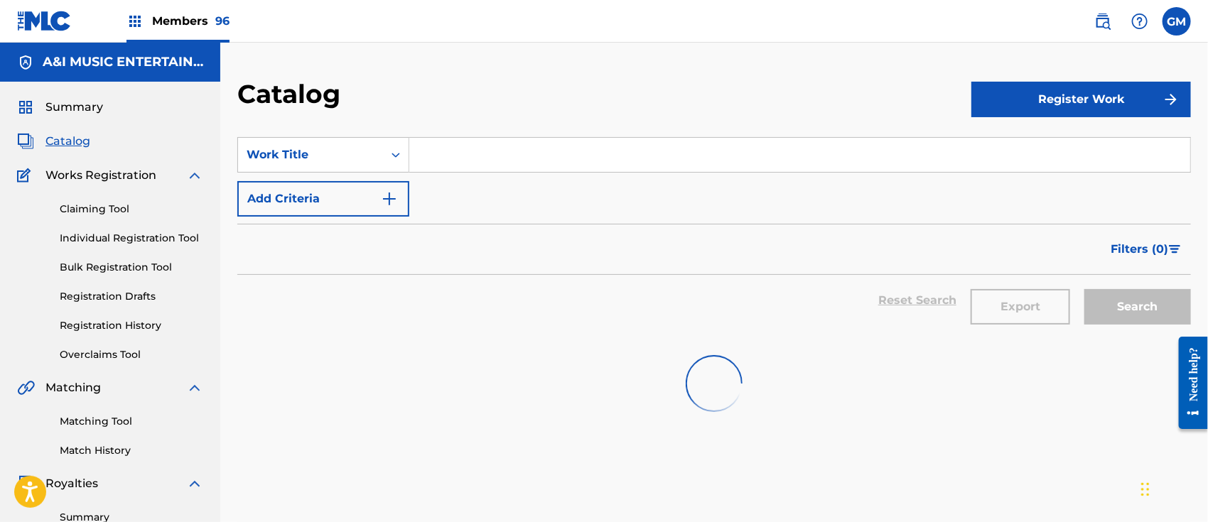
click at [449, 150] on input "Search Form" at bounding box center [799, 155] width 781 height 34
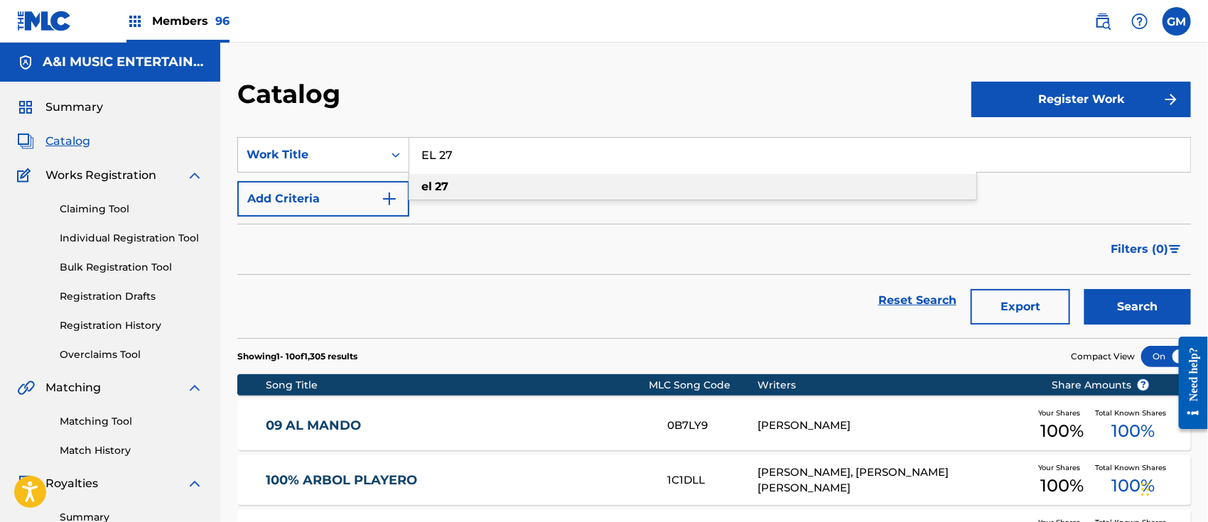
click at [443, 185] on strong "27" at bounding box center [442, 187] width 14 height 14
type input "el 27"
click at [1126, 301] on button "Search" at bounding box center [1137, 307] width 107 height 36
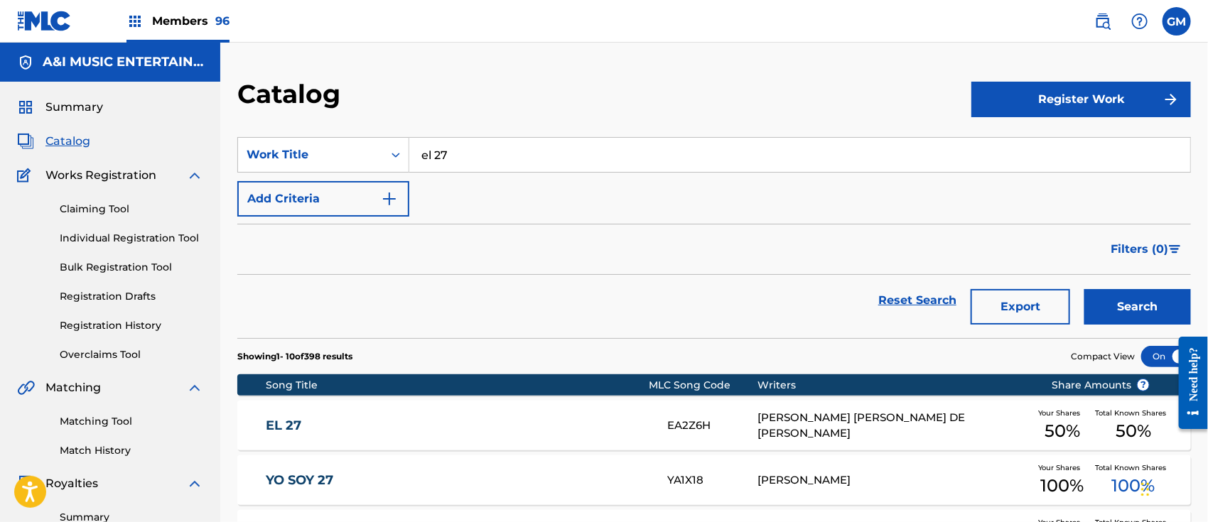
scroll to position [221, 0]
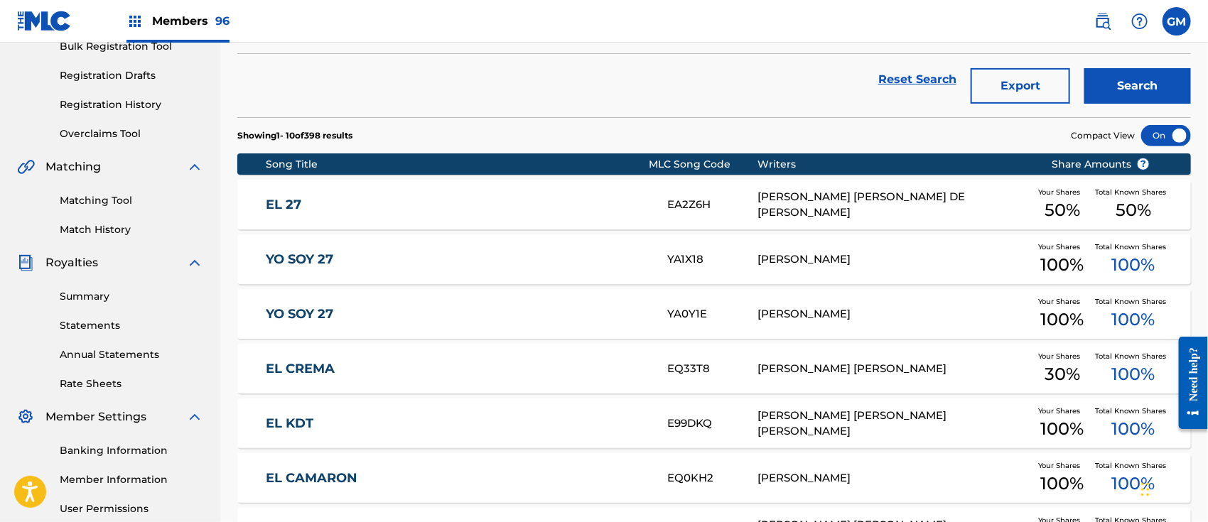
click at [468, 203] on link "EL 27" at bounding box center [457, 205] width 382 height 16
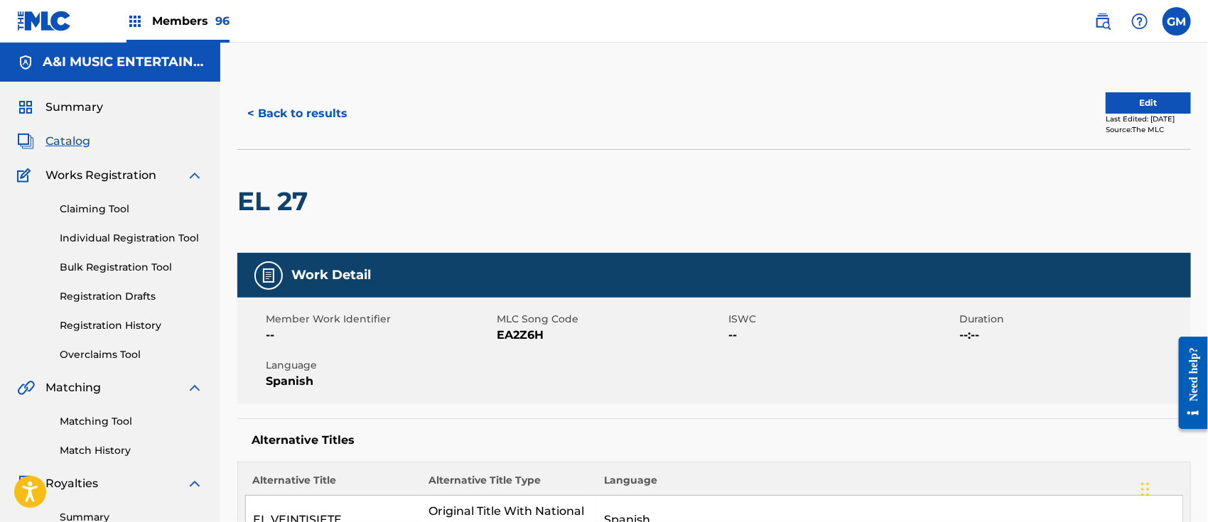
click at [1106, 99] on button "Edit" at bounding box center [1148, 102] width 85 height 21
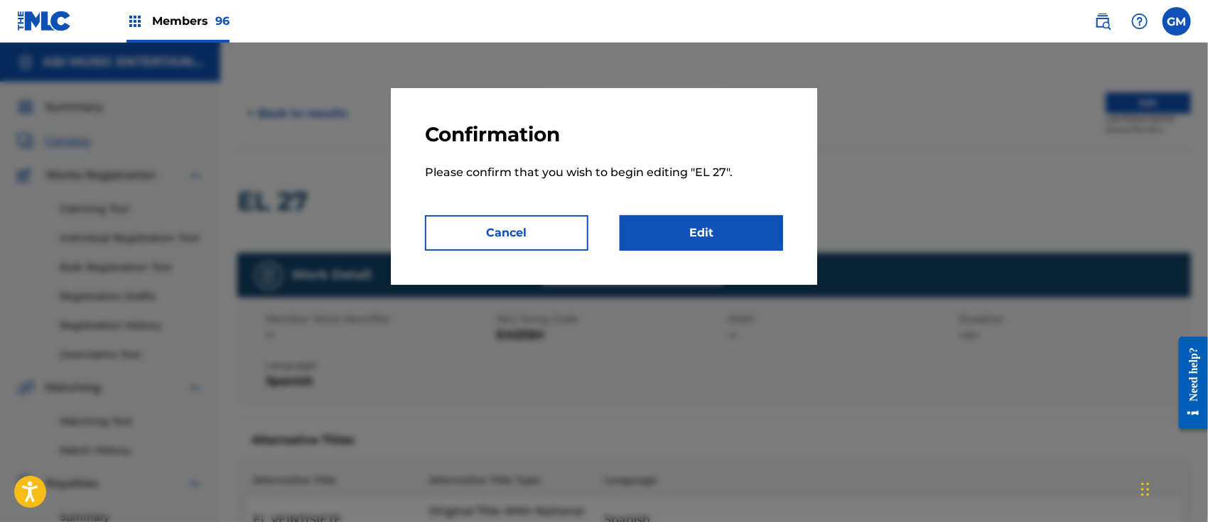
click at [698, 227] on link "Edit" at bounding box center [701, 233] width 163 height 36
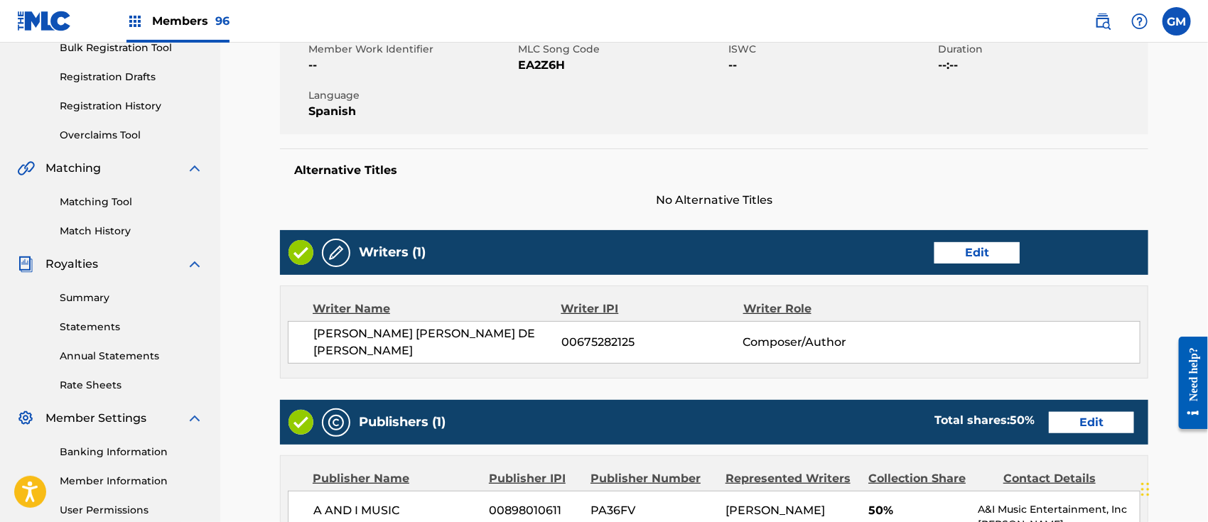
scroll to position [221, 0]
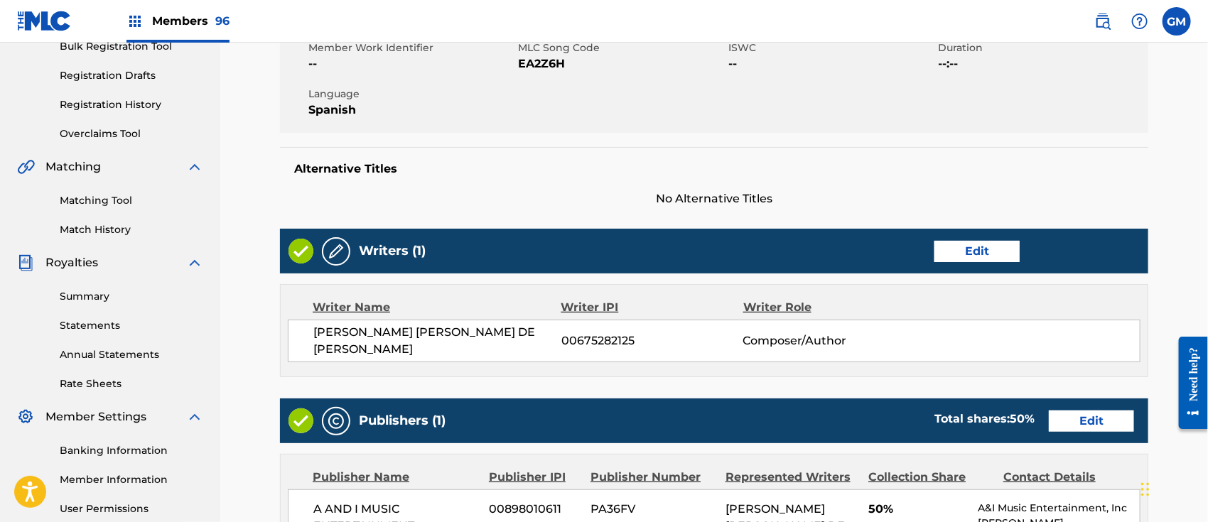
click at [973, 248] on link "Edit" at bounding box center [976, 251] width 85 height 21
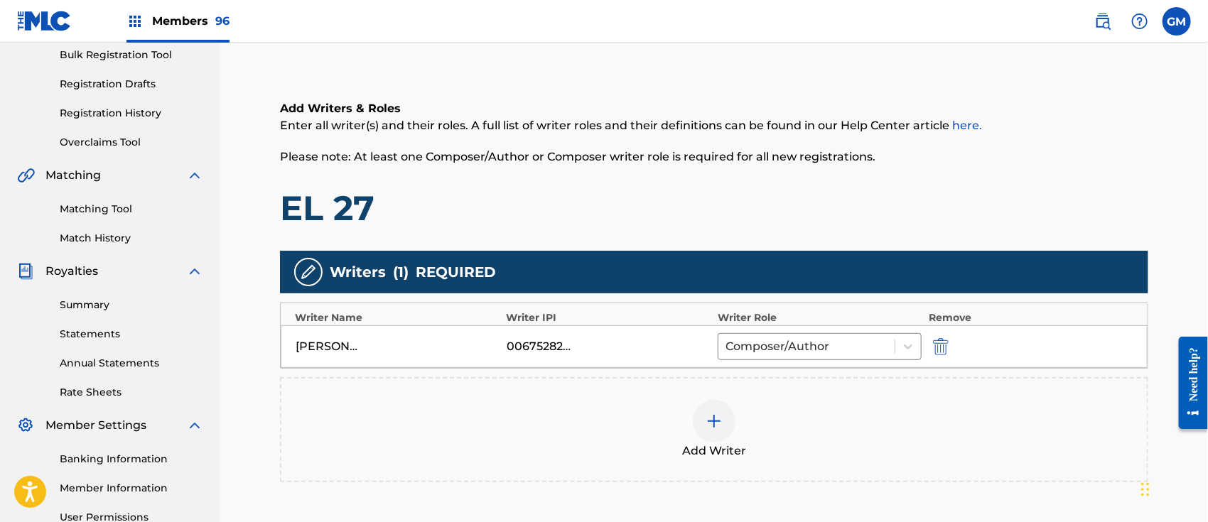
scroll to position [221, 0]
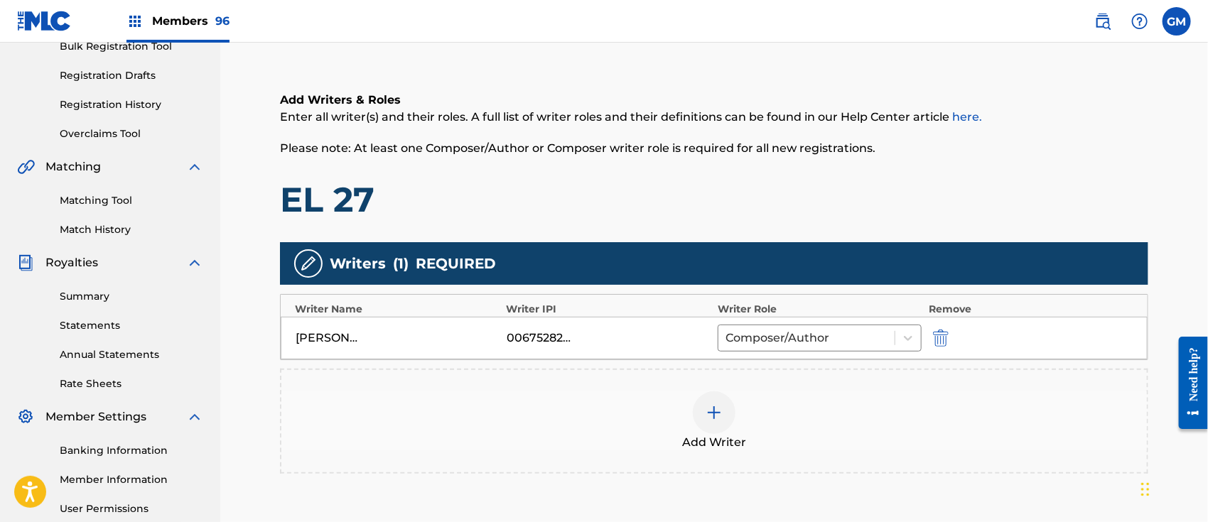
click at [711, 412] on img at bounding box center [714, 412] width 17 height 17
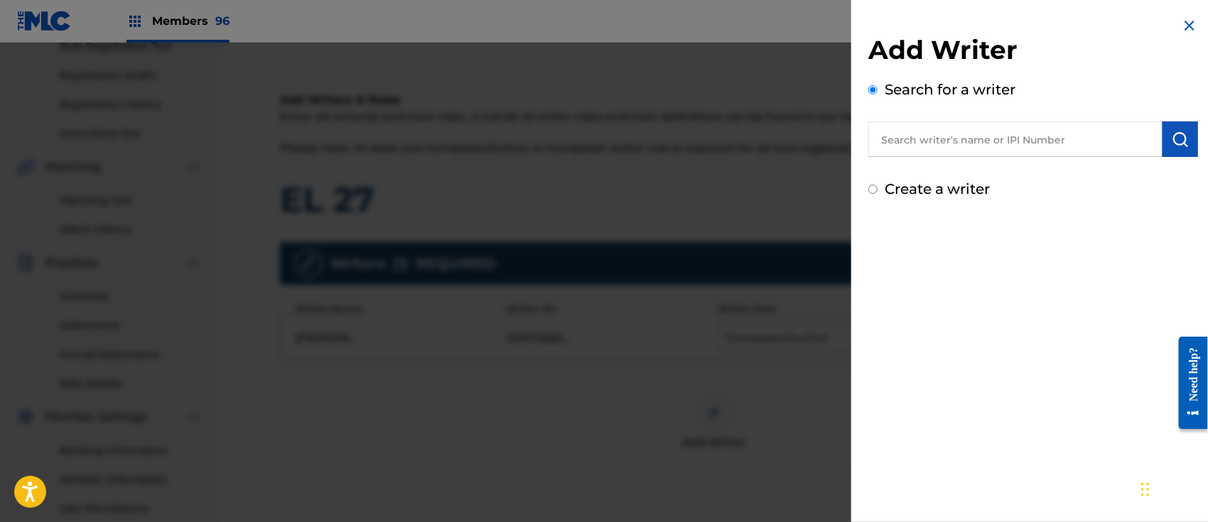
click at [922, 145] on input "text" at bounding box center [1015, 140] width 294 height 36
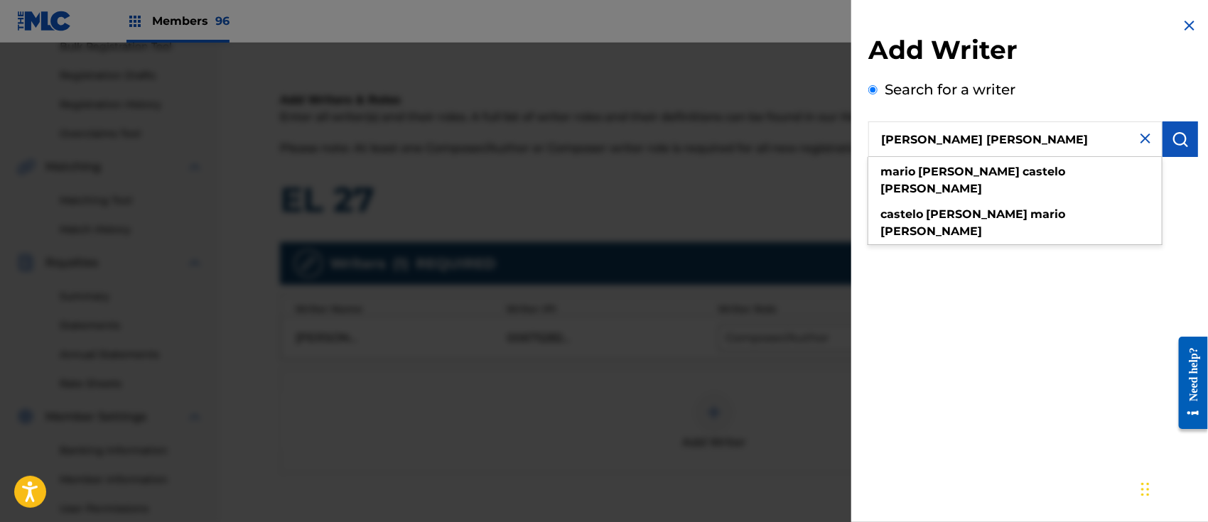
type input "[PERSON_NAME] [PERSON_NAME]"
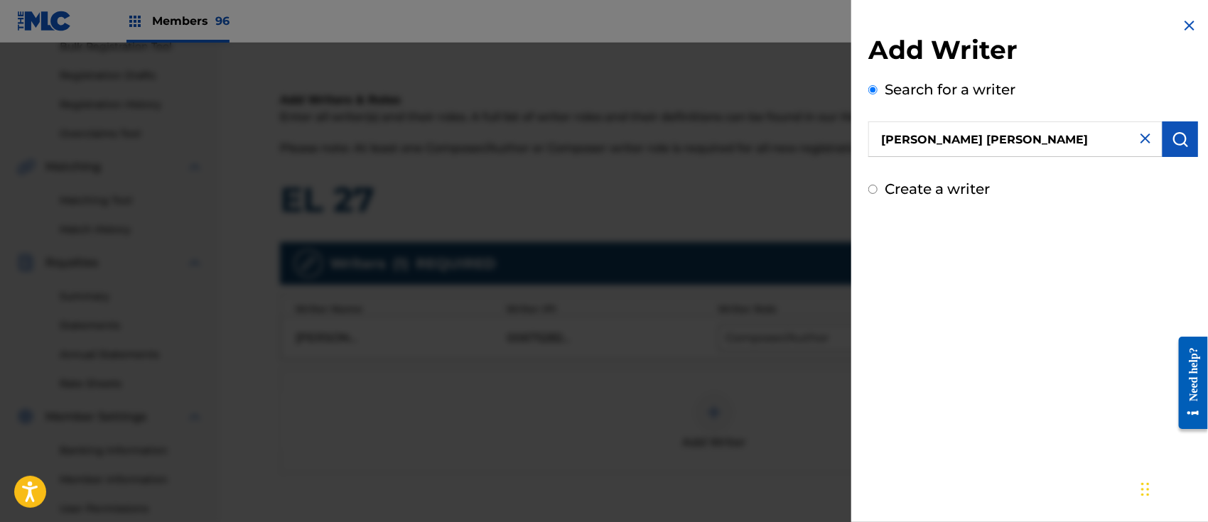
click at [1180, 134] on img "submit" at bounding box center [1180, 139] width 17 height 17
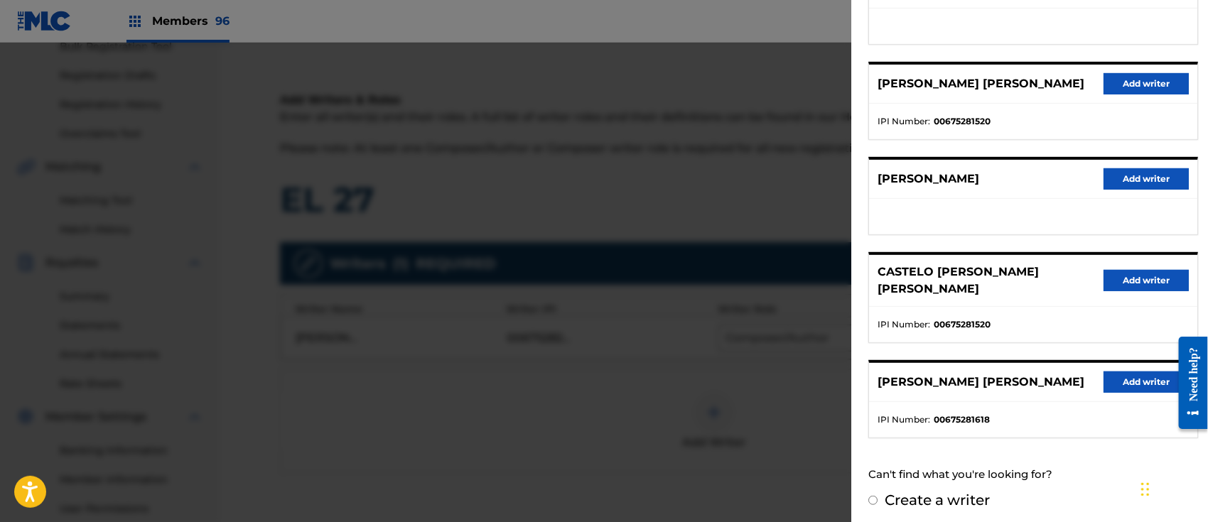
click at [1136, 80] on button "Add writer" at bounding box center [1146, 83] width 85 height 21
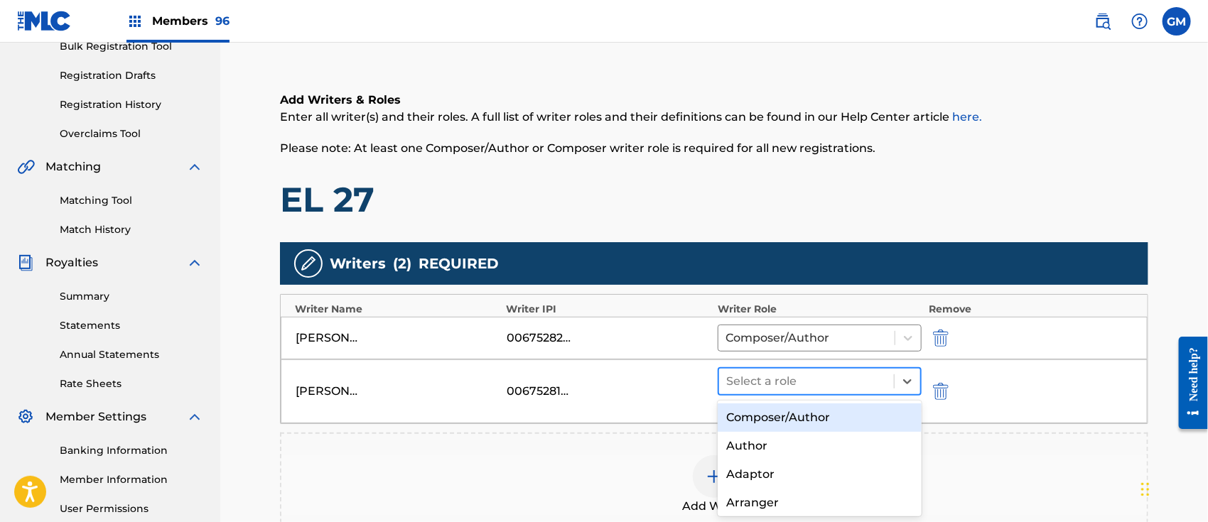
click at [738, 378] on div at bounding box center [806, 382] width 161 height 20
click at [773, 413] on div "Composer/Author" at bounding box center [820, 418] width 204 height 28
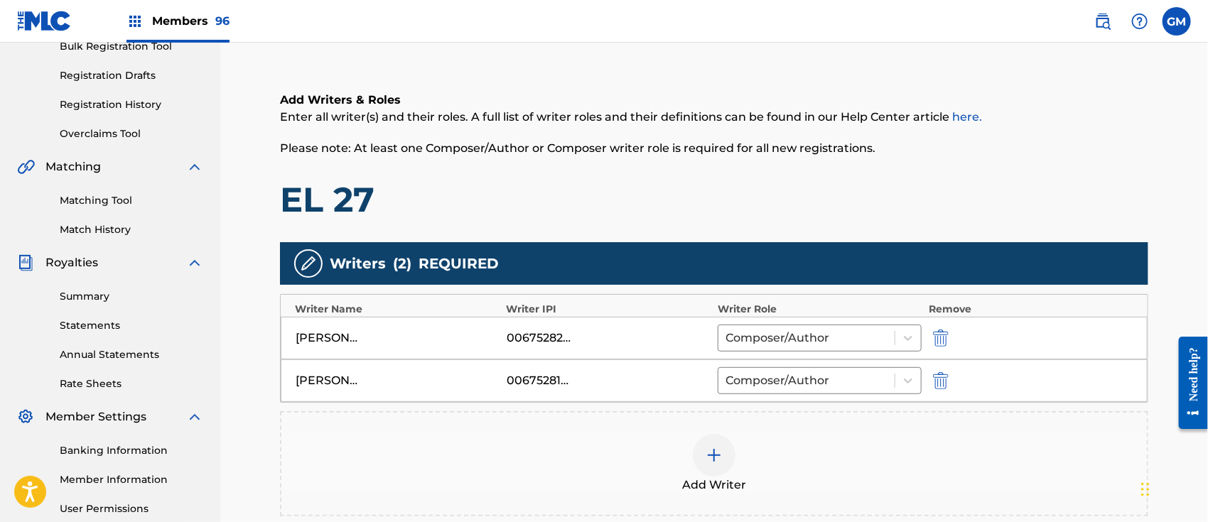
scroll to position [421, 0]
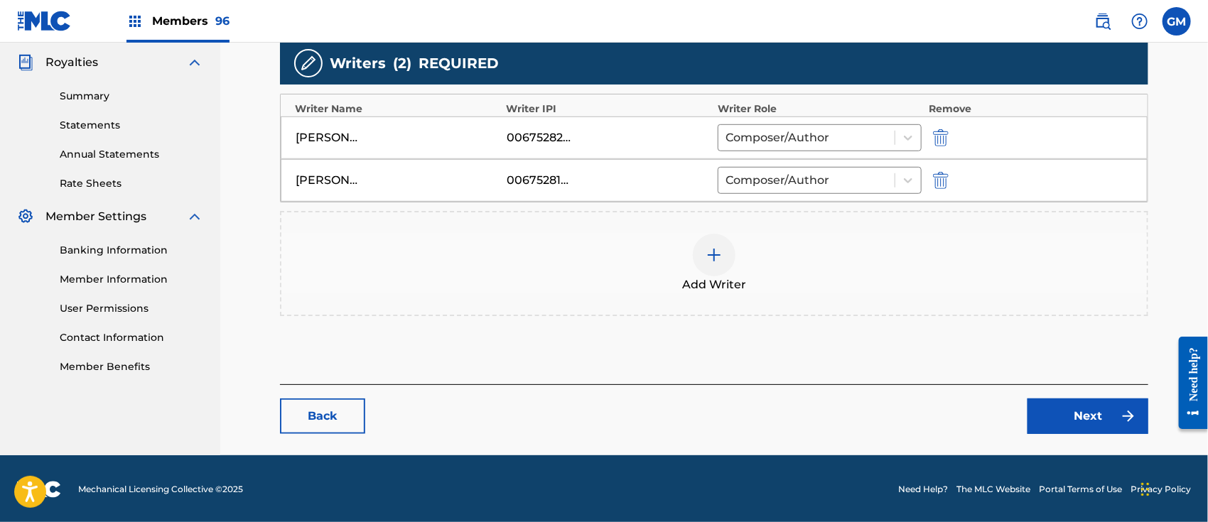
click at [1074, 416] on link "Next" at bounding box center [1087, 417] width 121 height 36
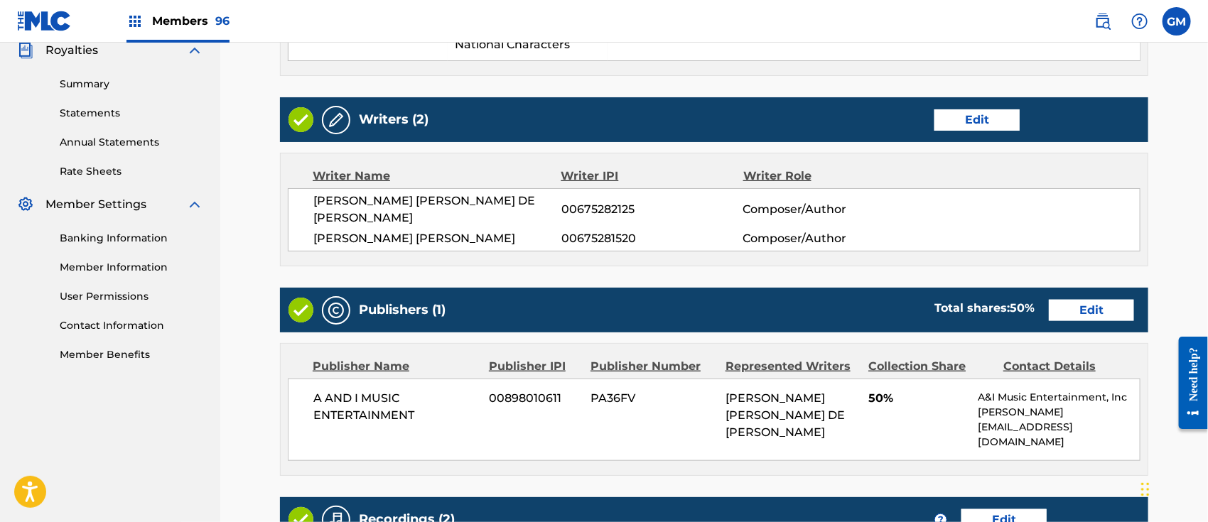
scroll to position [442, 0]
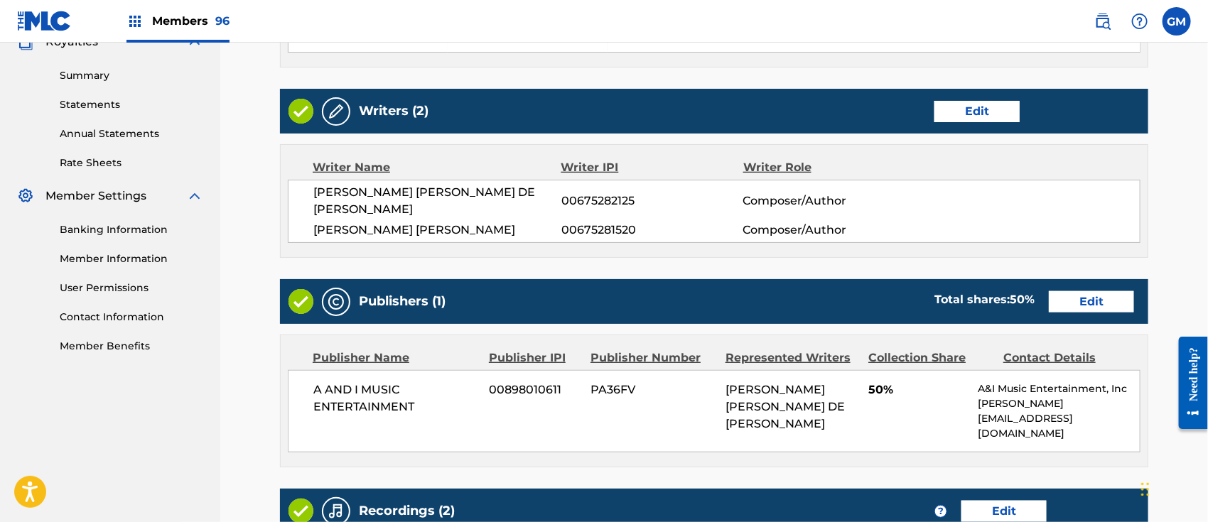
click at [1075, 291] on link "Edit" at bounding box center [1091, 301] width 85 height 21
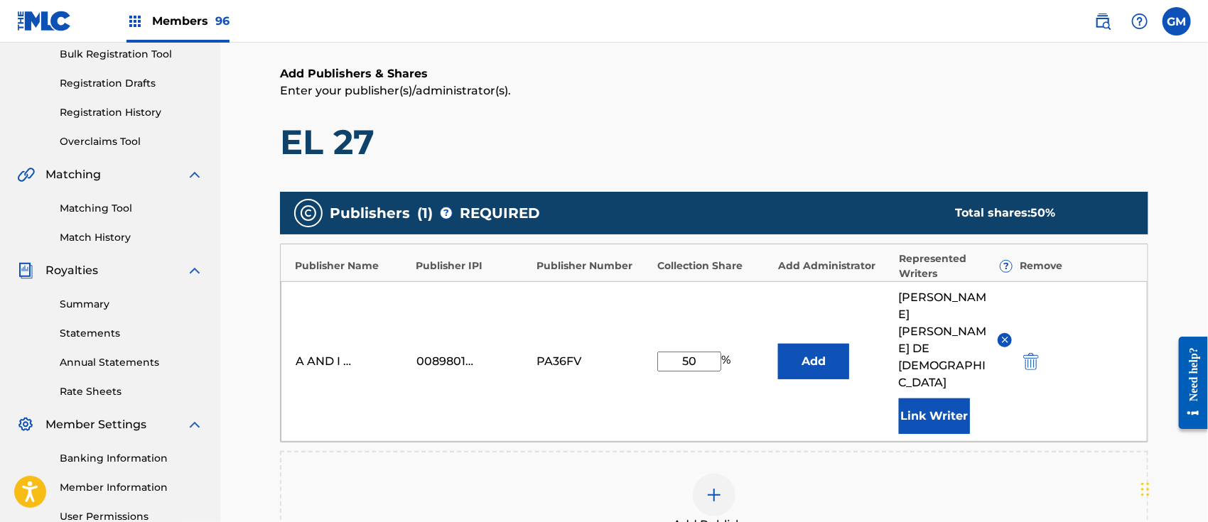
scroll to position [221, 0]
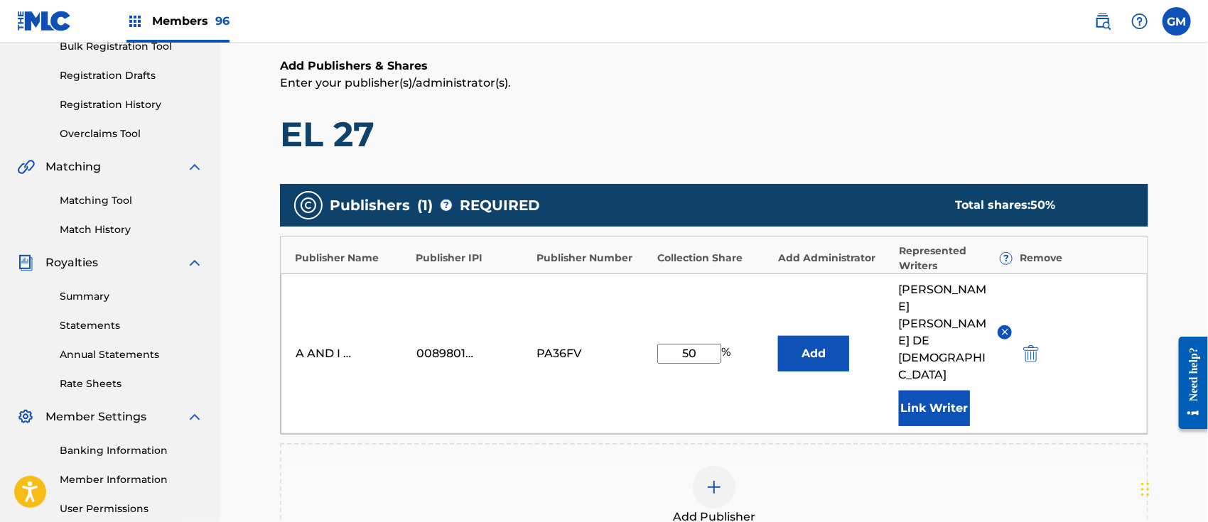
drag, startPoint x: 703, startPoint y: 328, endPoint x: 645, endPoint y: 331, distance: 57.6
click at [645, 331] on div "A AND I MUSIC ENTERTAINMENT 00898010611 PA36FV 50 % Add [PERSON_NAME] [PERSON_N…" at bounding box center [714, 354] width 867 height 161
type input "100"
click at [944, 391] on button "Link Writer" at bounding box center [934, 409] width 71 height 36
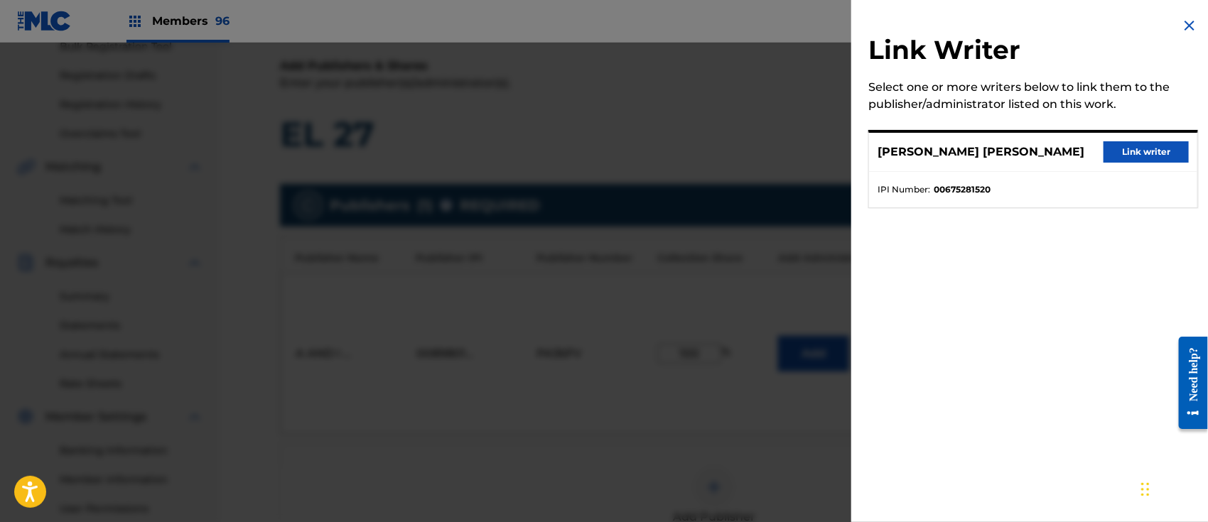
click at [1155, 158] on button "Link writer" at bounding box center [1146, 151] width 85 height 21
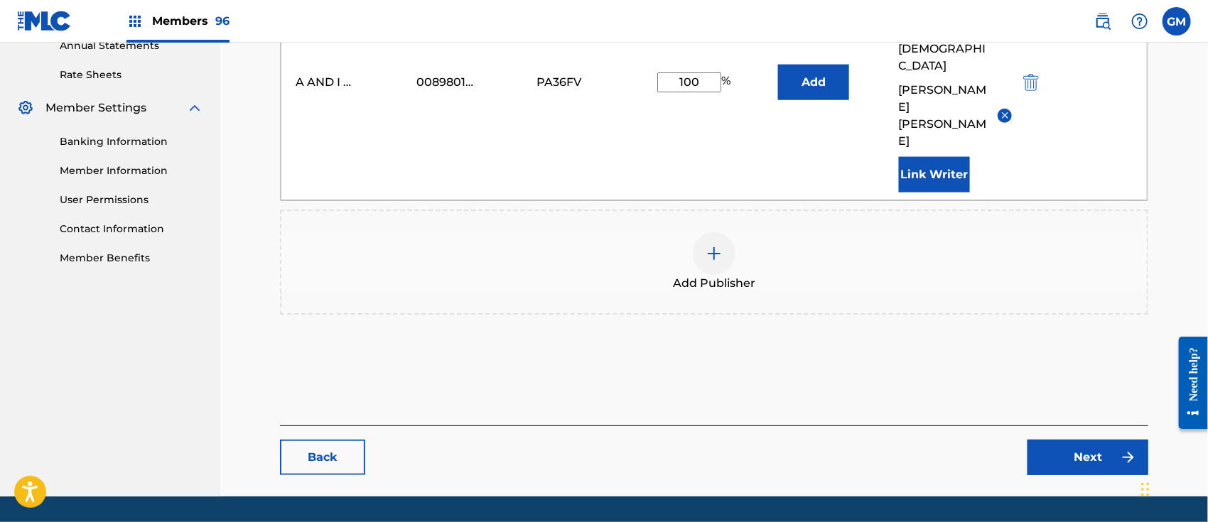
scroll to position [538, 0]
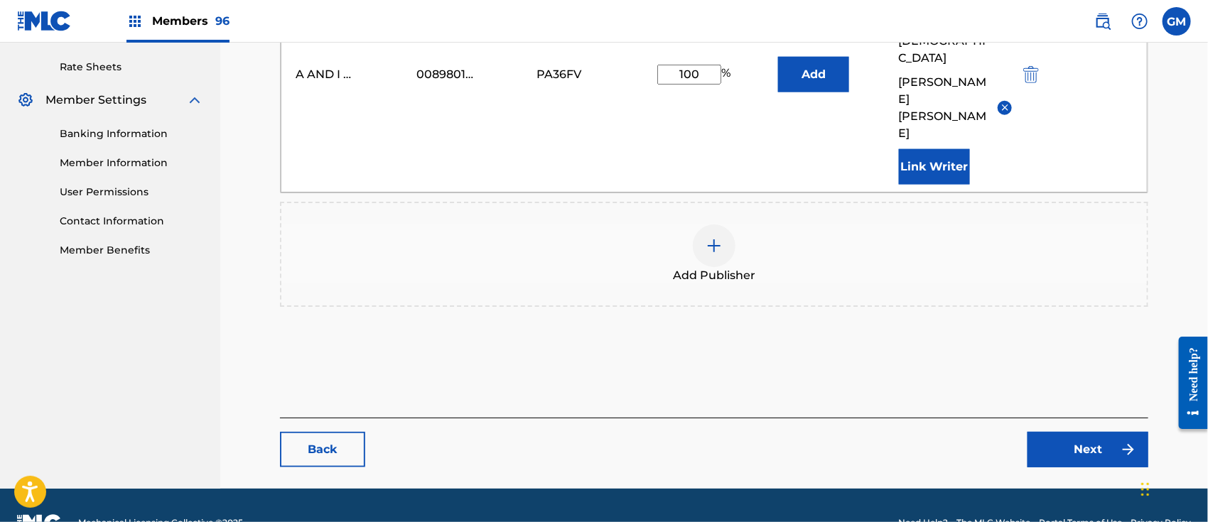
click at [1079, 432] on link "Next" at bounding box center [1087, 450] width 121 height 36
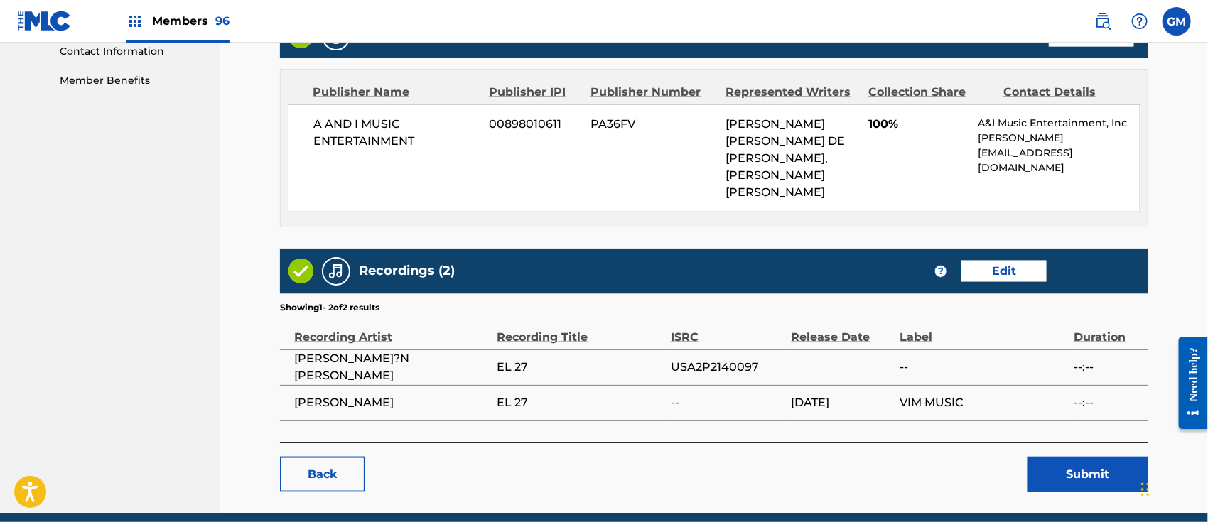
scroll to position [732, 0]
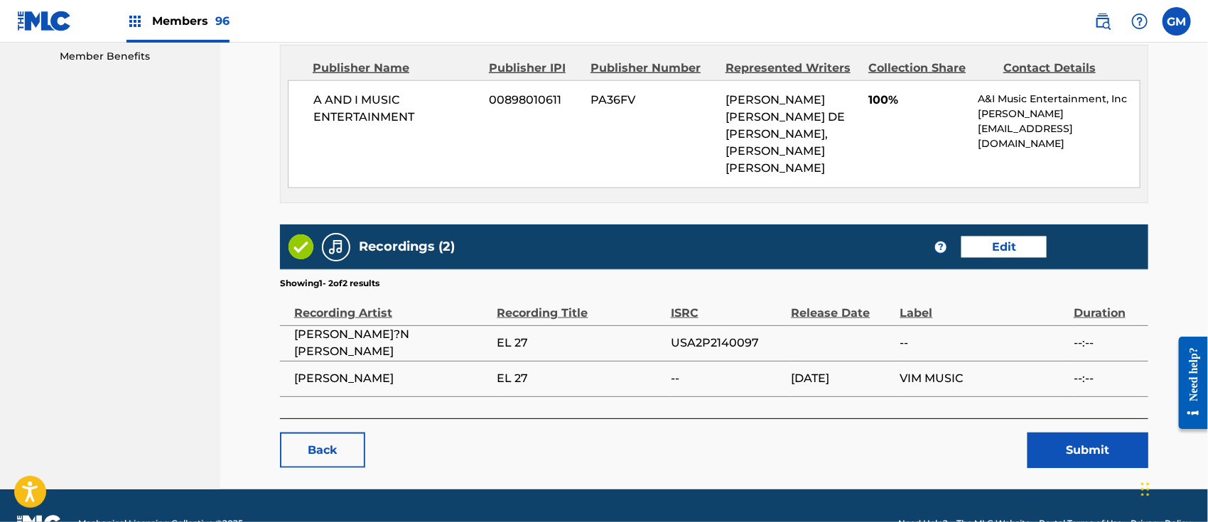
click at [1060, 433] on button "Submit" at bounding box center [1087, 451] width 121 height 36
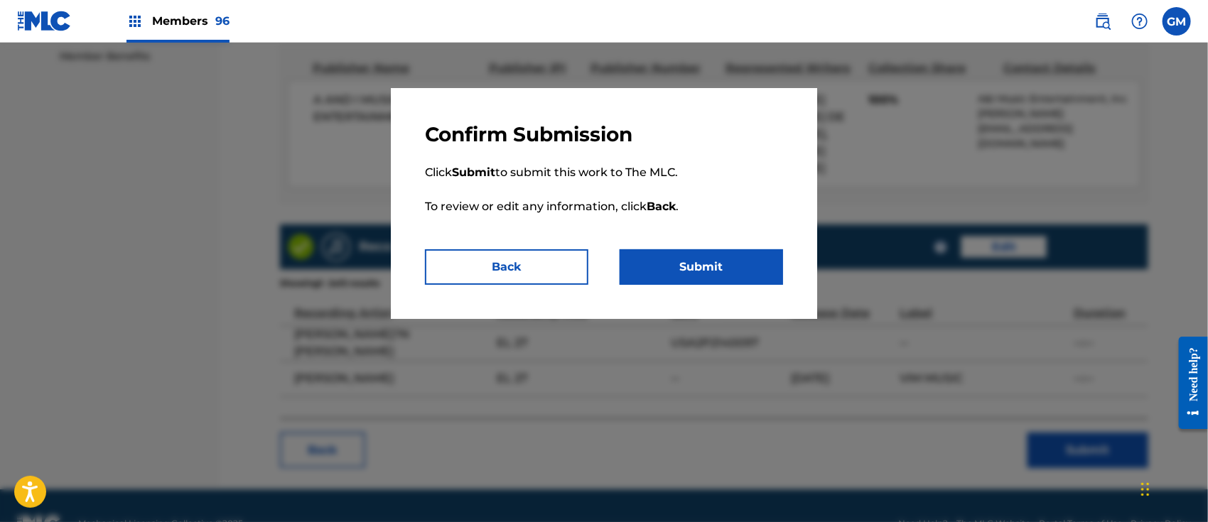
click at [720, 269] on button "Submit" at bounding box center [701, 267] width 163 height 36
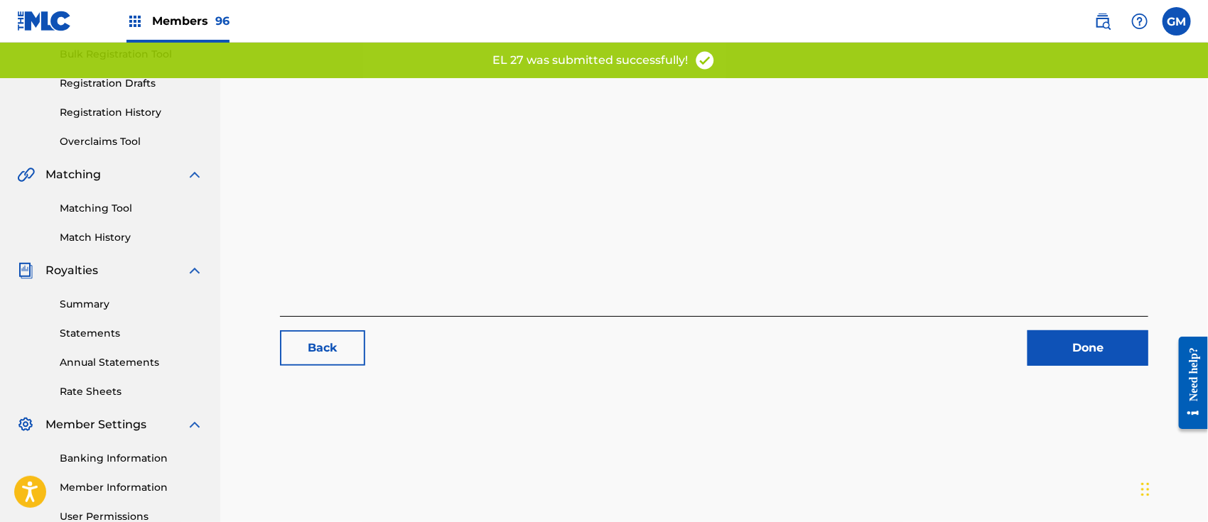
scroll to position [221, 0]
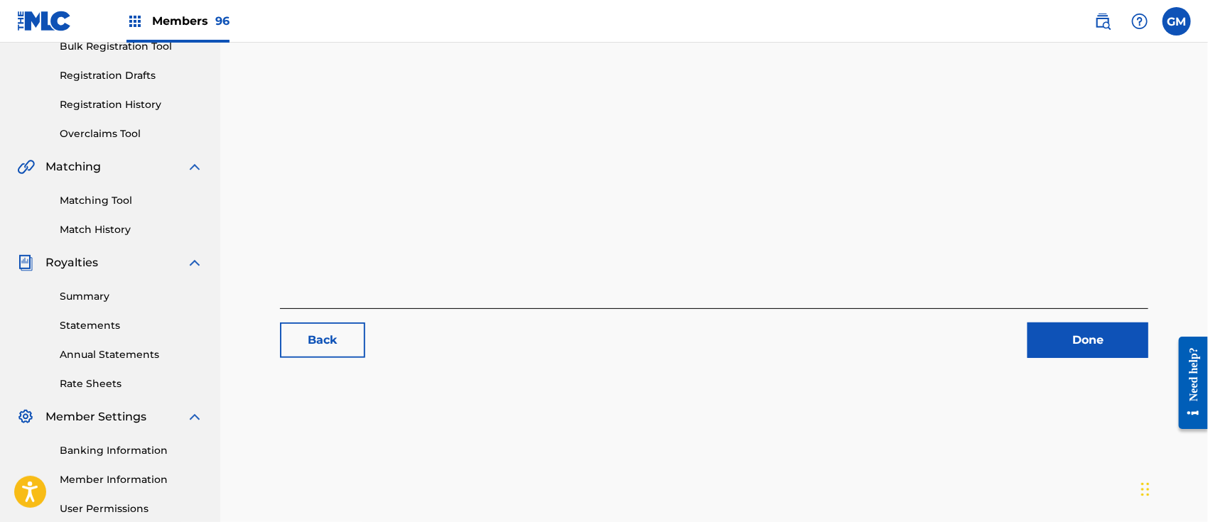
click at [1058, 340] on link "Done" at bounding box center [1087, 341] width 121 height 36
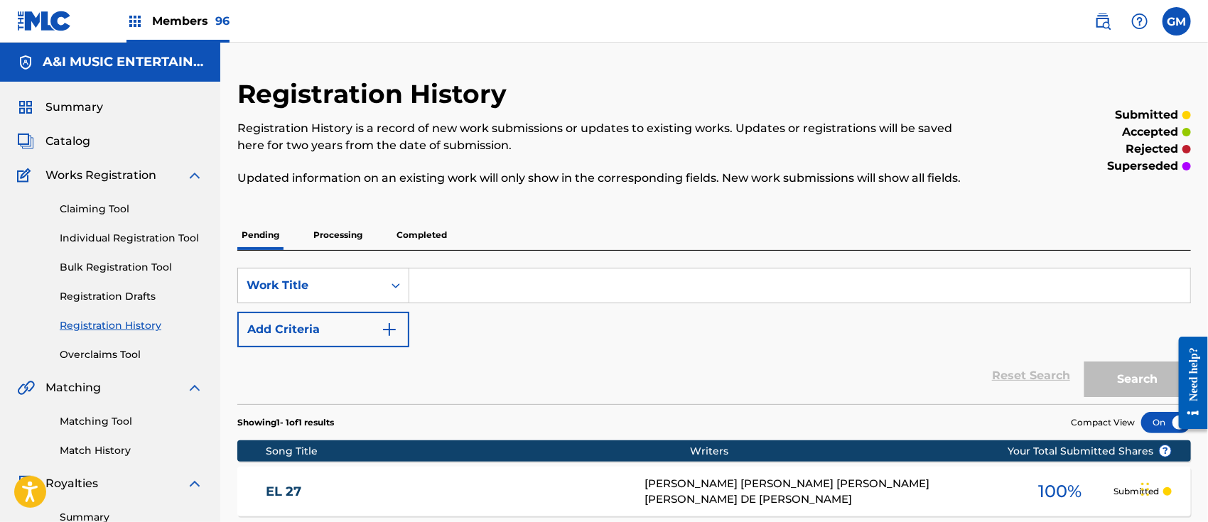
click at [419, 475] on div "EL 27 EA2Z6H [PERSON_NAME] [PERSON_NAME] [PERSON_NAME] [PERSON_NAME] DE [PERSON…" at bounding box center [714, 492] width 954 height 50
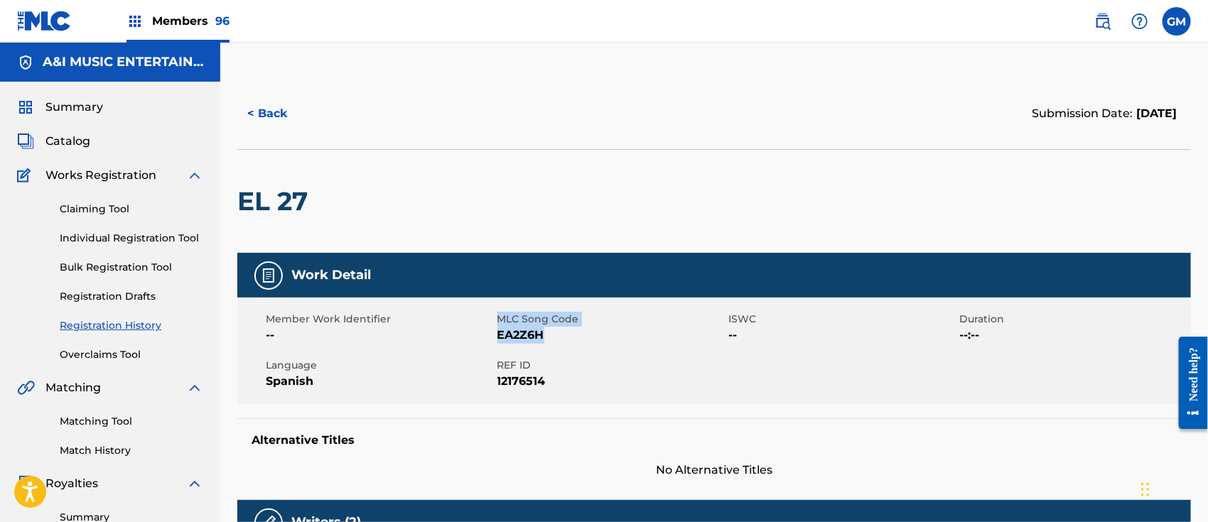
drag, startPoint x: 562, startPoint y: 337, endPoint x: 500, endPoint y: 325, distance: 63.7
click at [500, 325] on div "MLC Song Code EA2Z6H" at bounding box center [613, 328] width 232 height 32
copy div "MLC Song Code EA2Z6H"
click at [79, 136] on span "Catalog" at bounding box center [67, 141] width 45 height 17
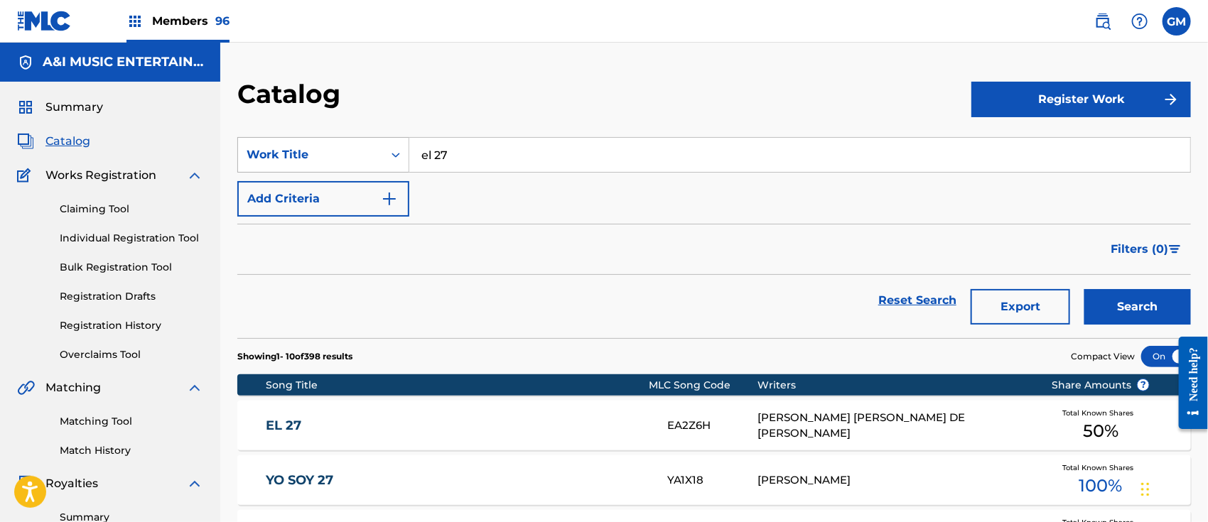
drag, startPoint x: 478, startPoint y: 146, endPoint x: 404, endPoint y: 146, distance: 73.2
click at [404, 146] on div "SearchWithCriteria2afa7570-5a6a-4b1f-b0c2-326f34d74011 Work Title el 27" at bounding box center [714, 155] width 954 height 36
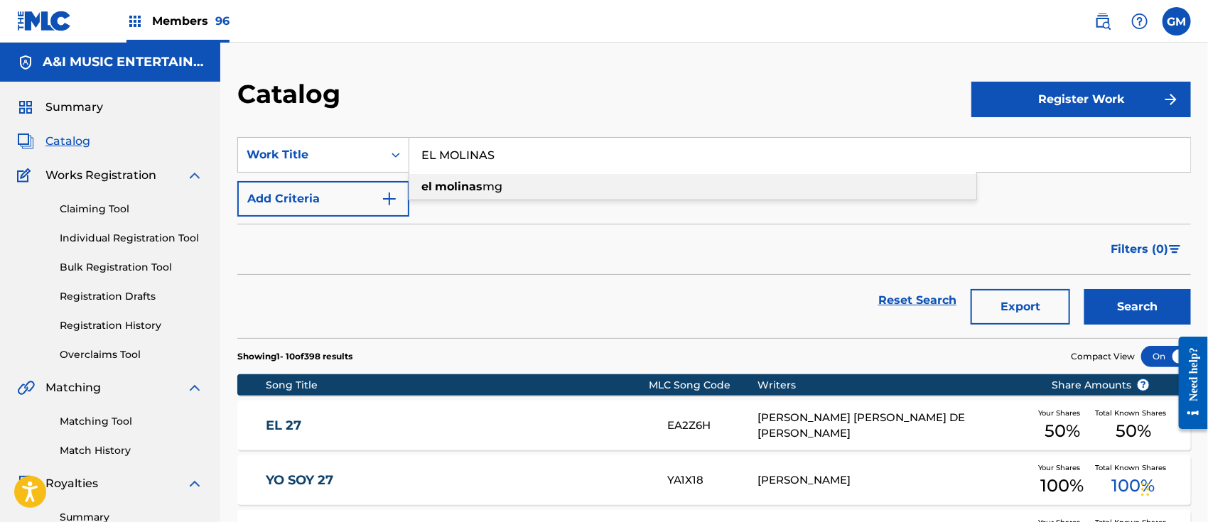
click at [483, 188] on span "mg" at bounding box center [492, 187] width 20 height 14
type input "el molinas mg"
click at [1099, 301] on button "Search" at bounding box center [1137, 307] width 107 height 36
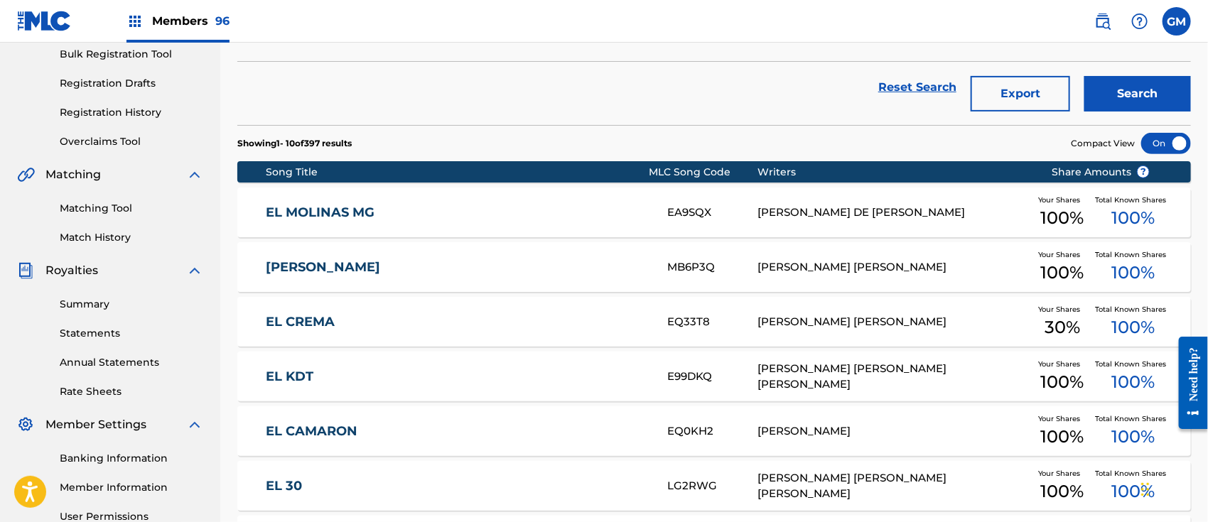
scroll to position [221, 0]
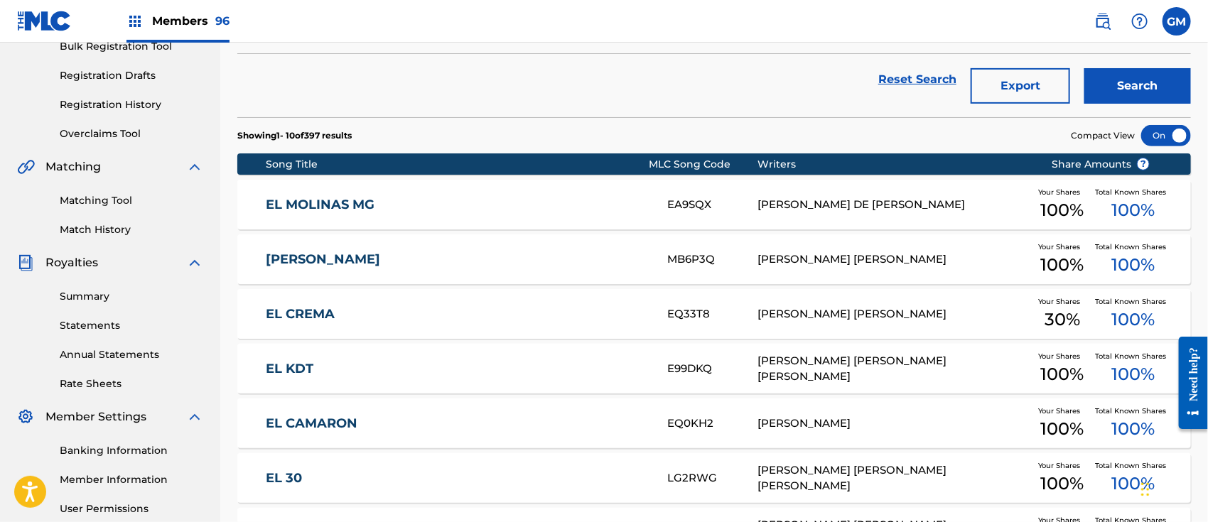
click at [455, 207] on link "EL MOLINAS MG" at bounding box center [457, 205] width 382 height 16
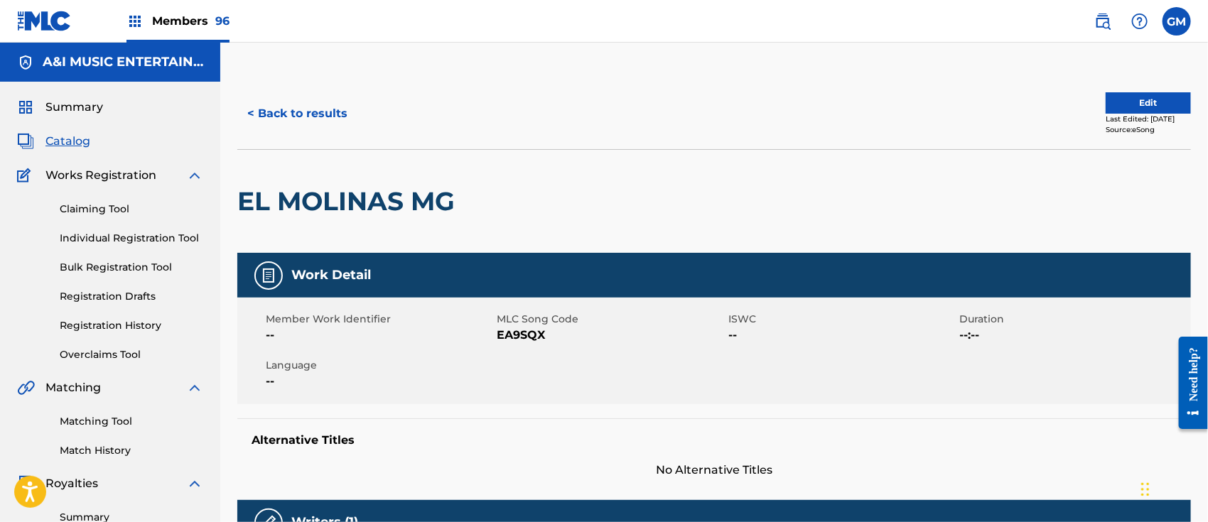
click at [1106, 101] on button "Edit" at bounding box center [1148, 102] width 85 height 21
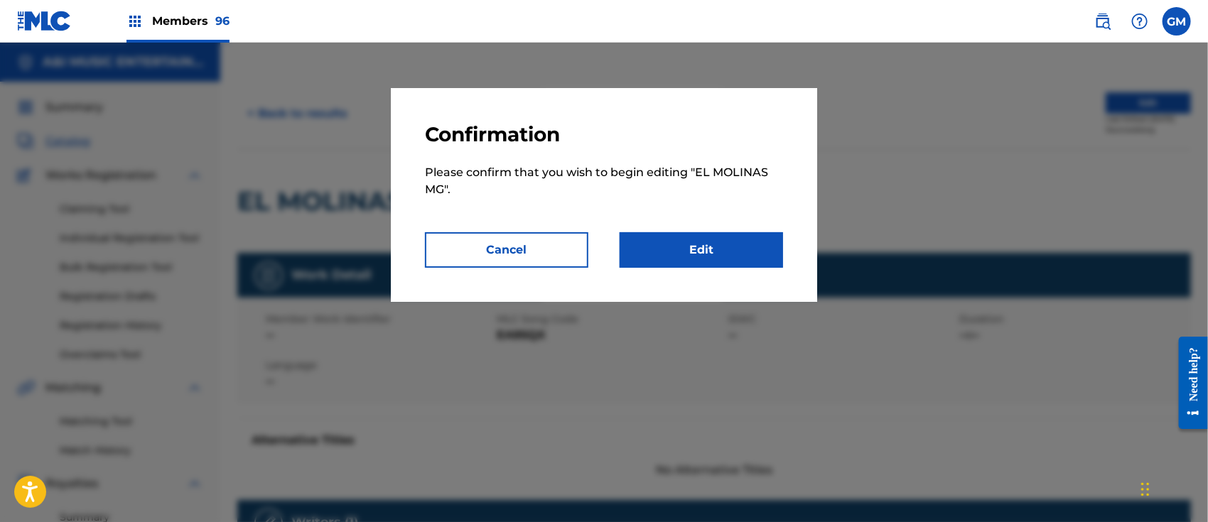
click at [704, 248] on link "Edit" at bounding box center [701, 250] width 163 height 36
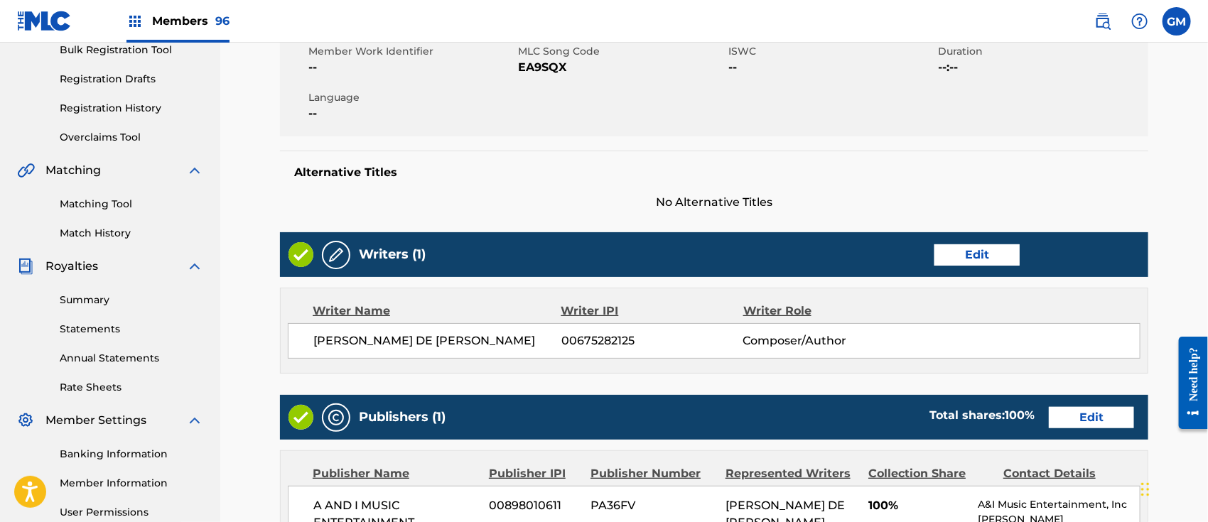
scroll to position [221, 0]
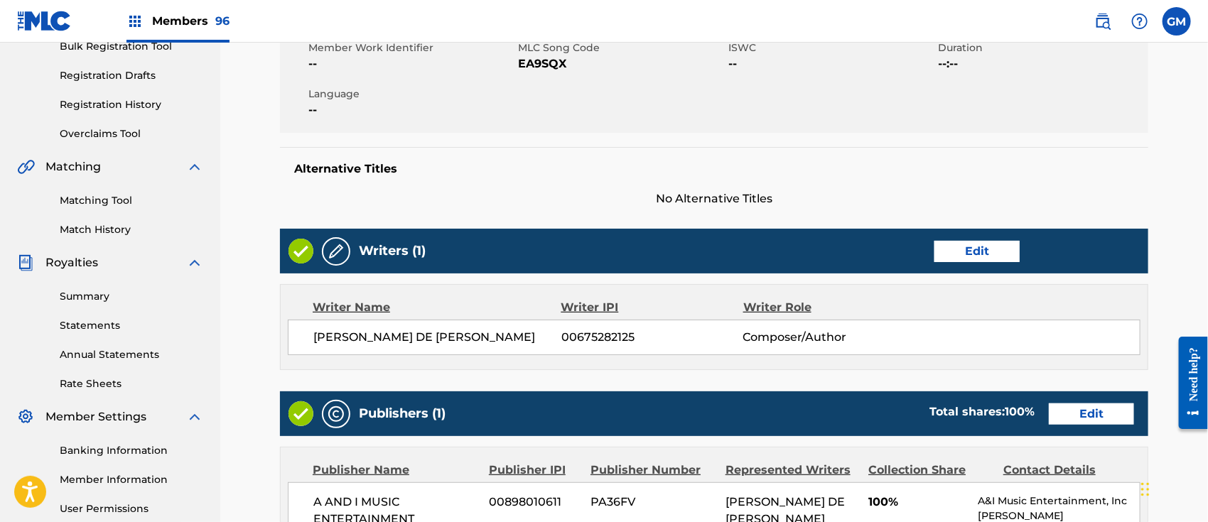
click at [966, 250] on link "Edit" at bounding box center [976, 251] width 85 height 21
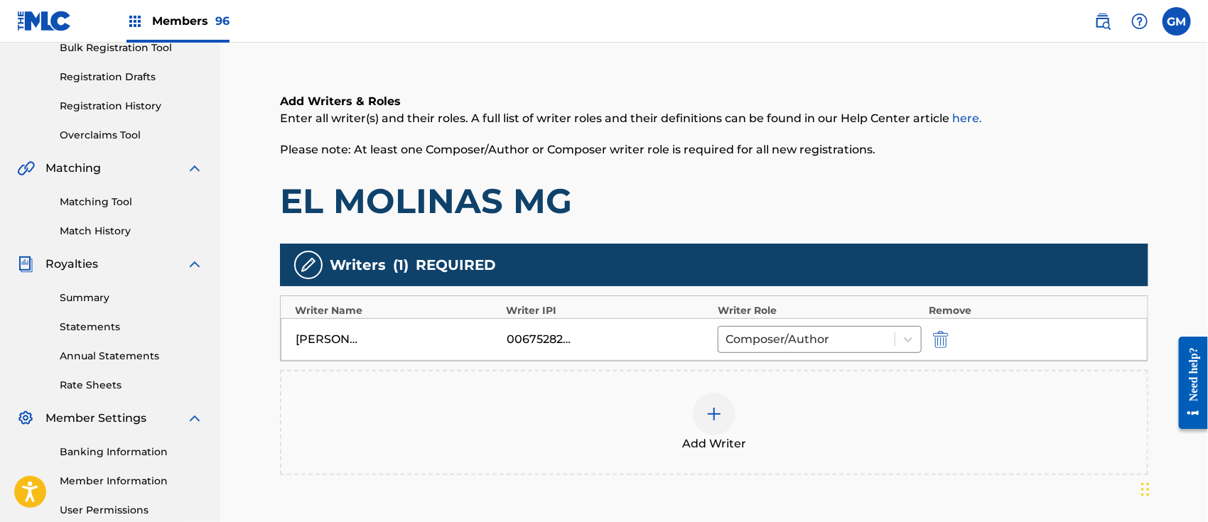
scroll to position [221, 0]
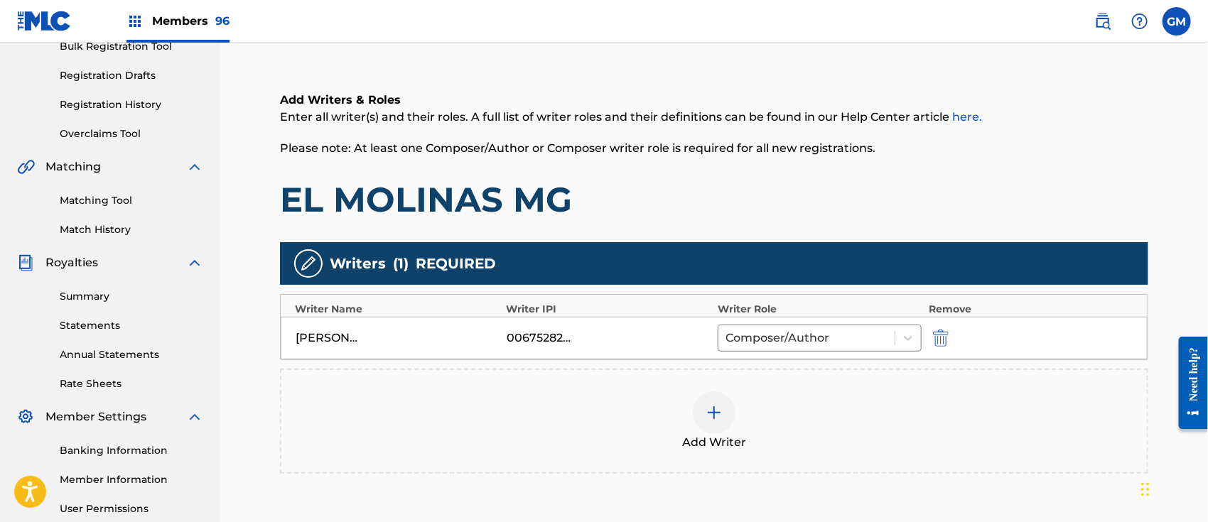
click at [716, 409] on img at bounding box center [714, 412] width 17 height 17
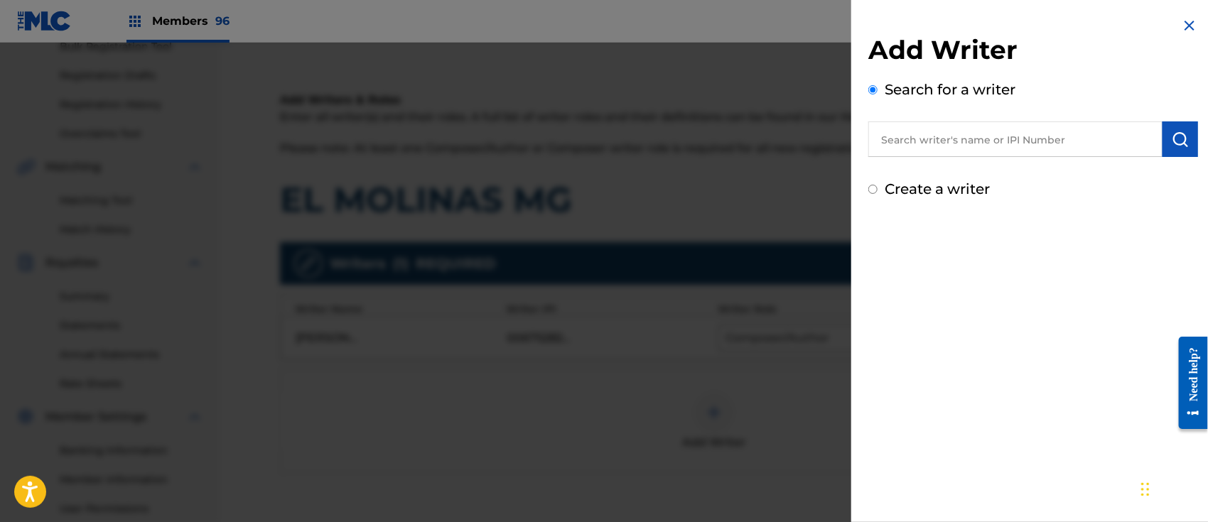
click at [952, 134] on input "text" at bounding box center [1015, 140] width 294 height 36
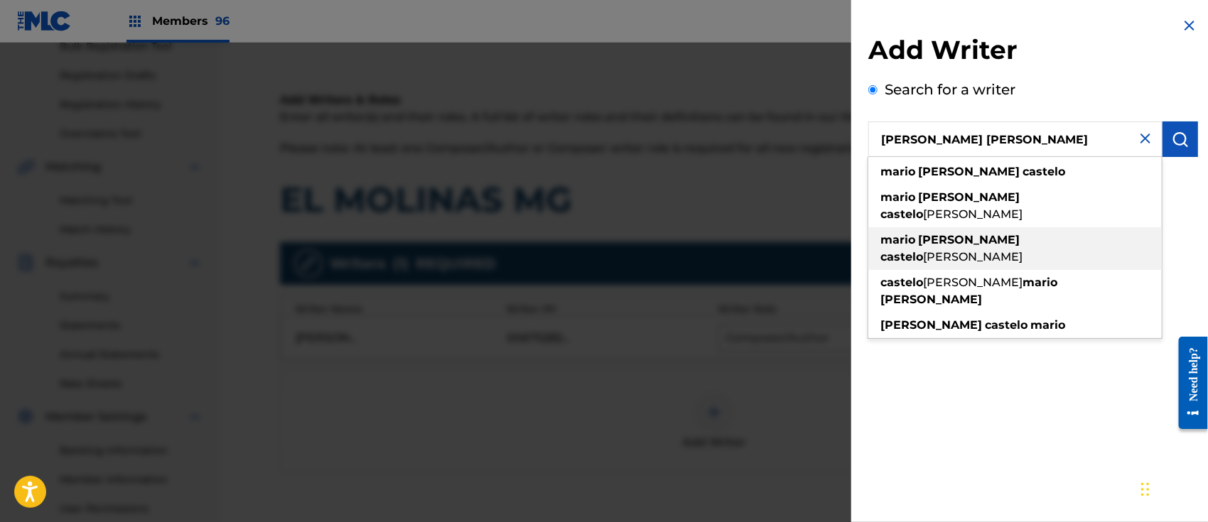
click at [1023, 250] on span "[PERSON_NAME]" at bounding box center [972, 257] width 99 height 14
type input "[PERSON_NAME] [PERSON_NAME]"
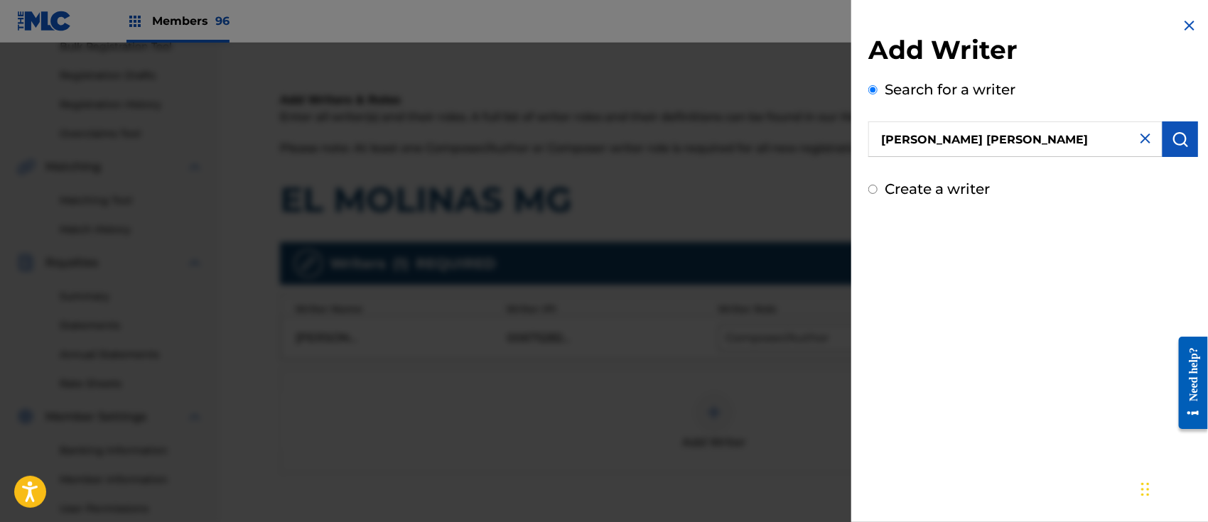
click at [1177, 131] on img "submit" at bounding box center [1180, 139] width 17 height 17
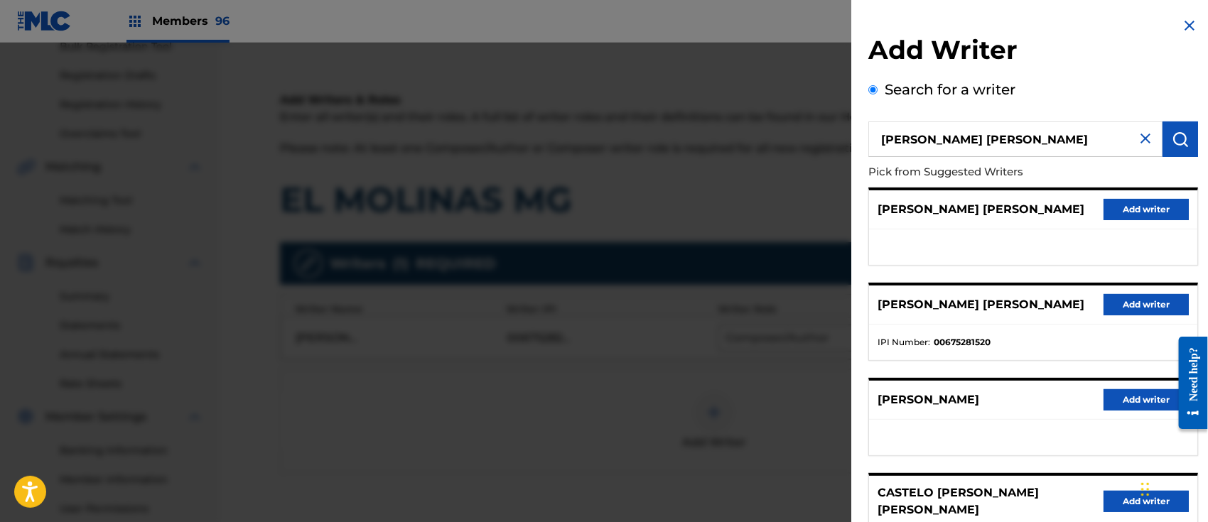
click at [1114, 310] on button "Add writer" at bounding box center [1146, 304] width 85 height 21
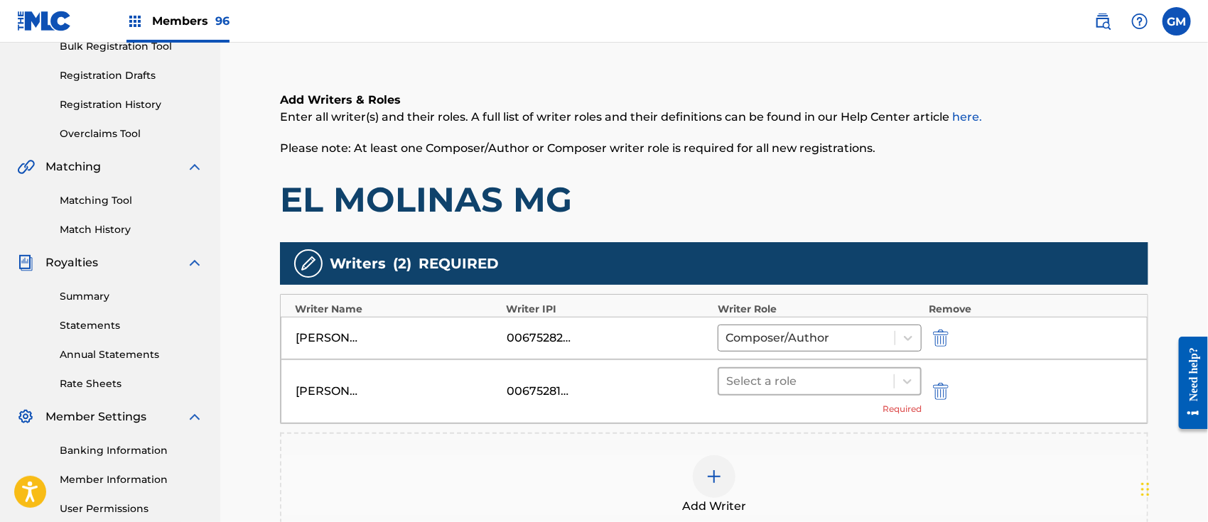
click at [733, 377] on div at bounding box center [806, 382] width 161 height 20
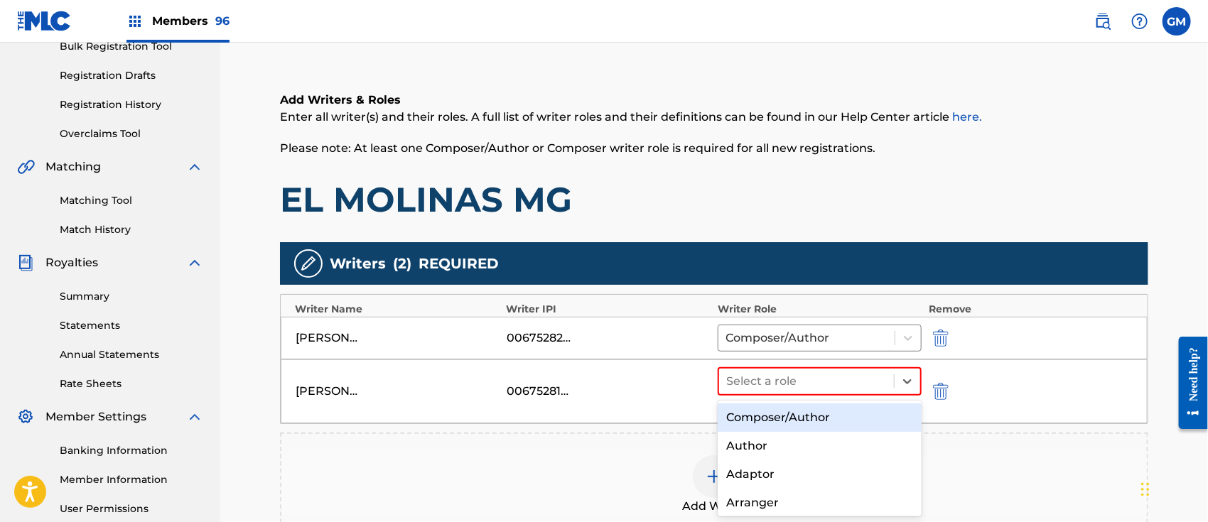
click at [794, 418] on div "Composer/Author" at bounding box center [820, 418] width 204 height 28
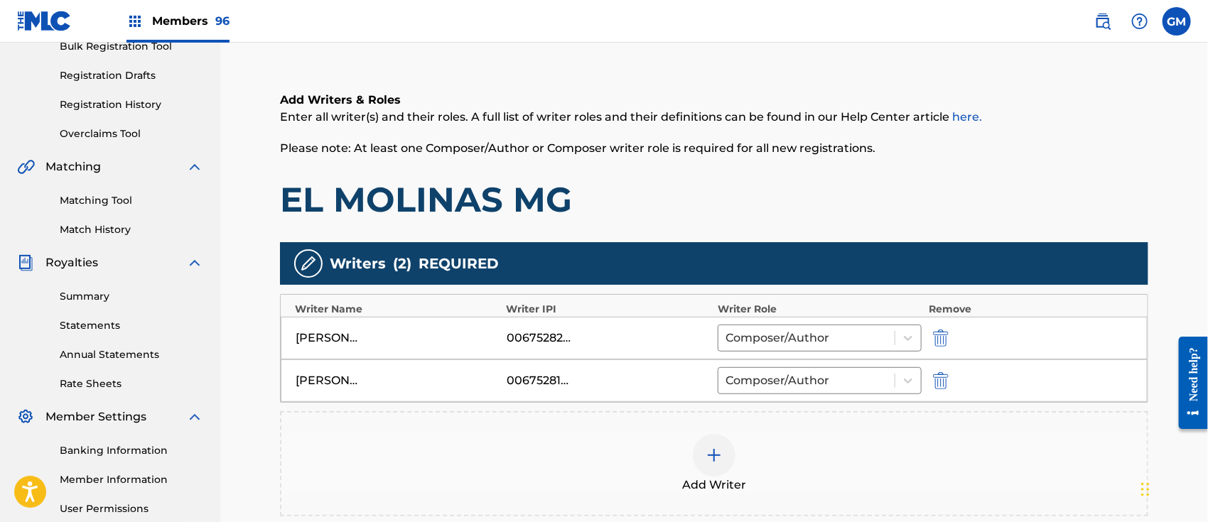
scroll to position [421, 0]
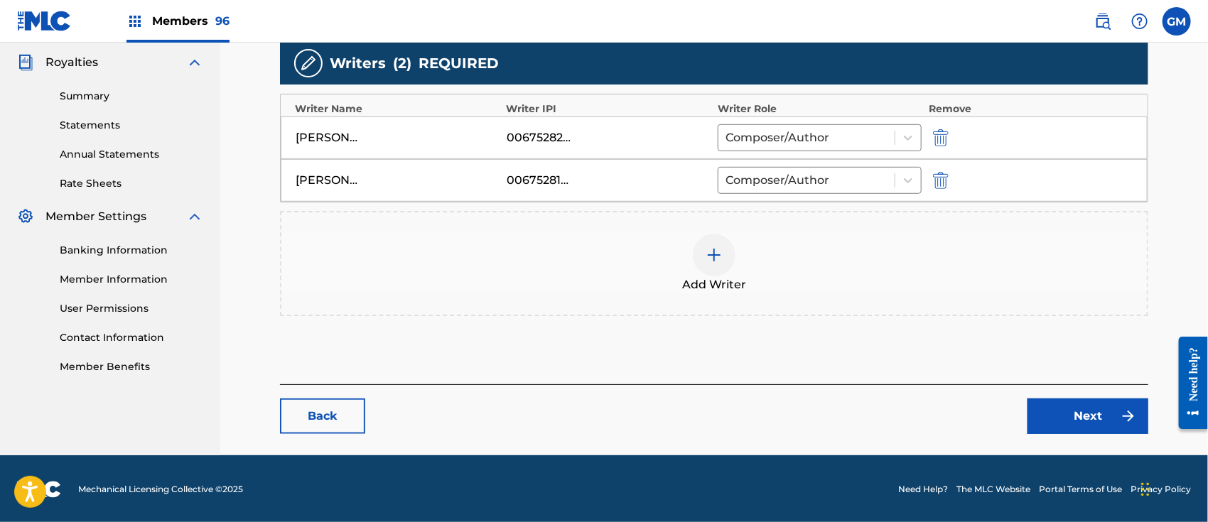
click at [1094, 414] on link "Next" at bounding box center [1087, 417] width 121 height 36
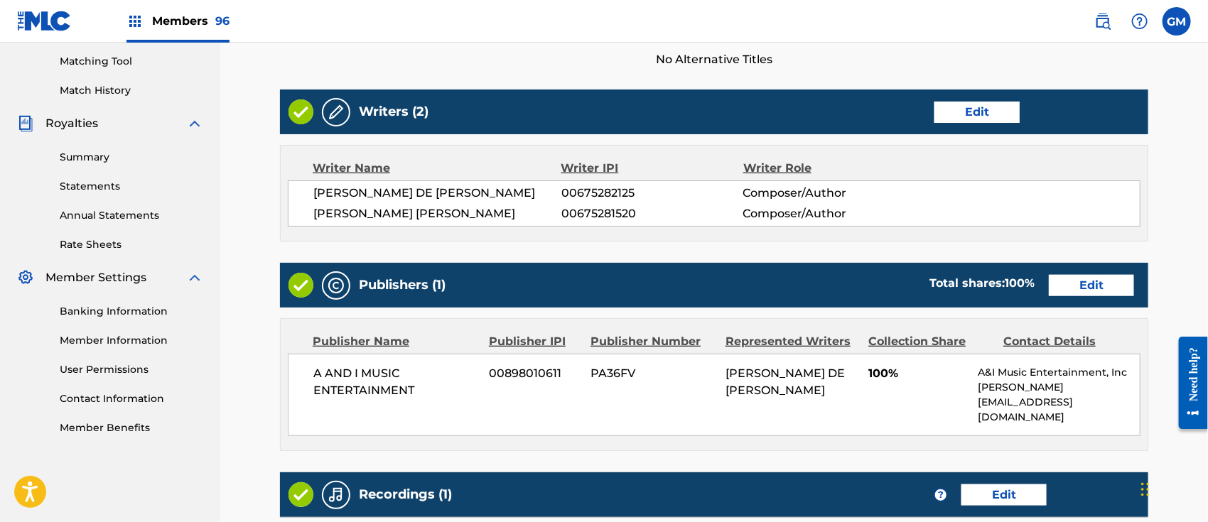
scroll to position [581, 0]
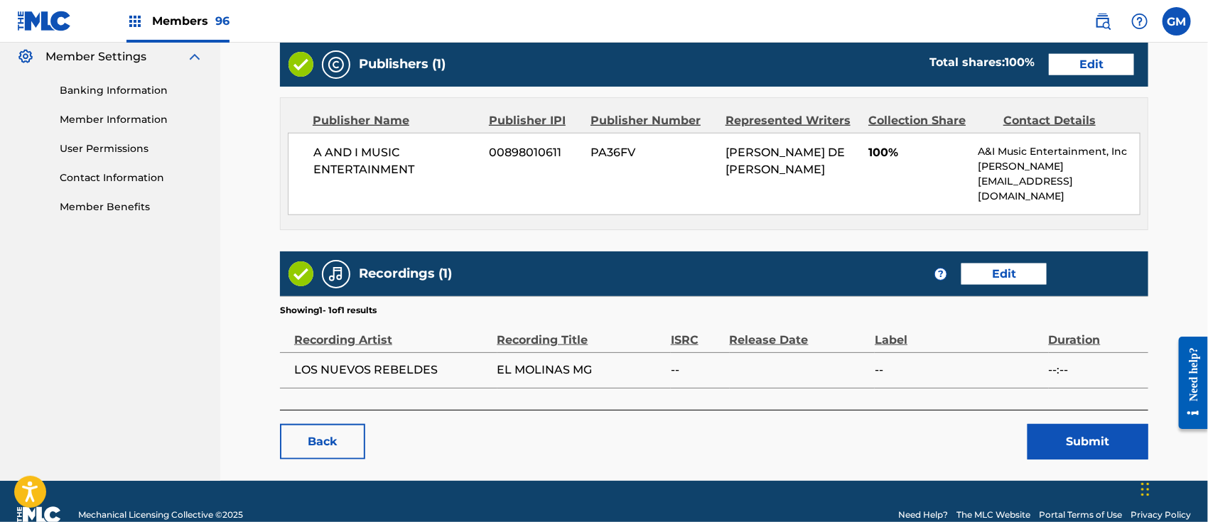
click at [1062, 424] on button "Submit" at bounding box center [1087, 442] width 121 height 36
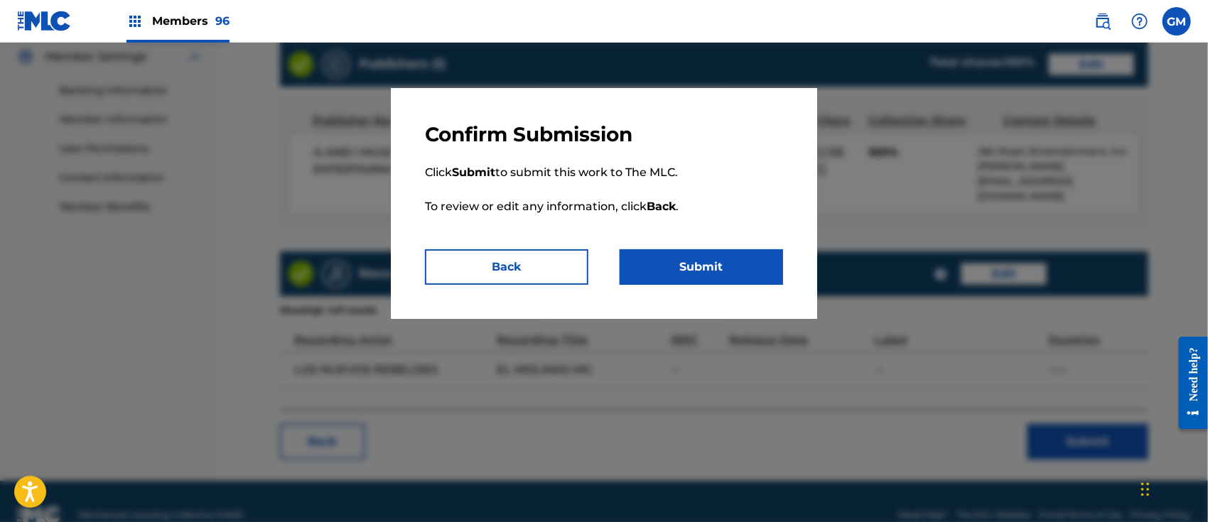
click at [731, 270] on button "Submit" at bounding box center [701, 267] width 163 height 36
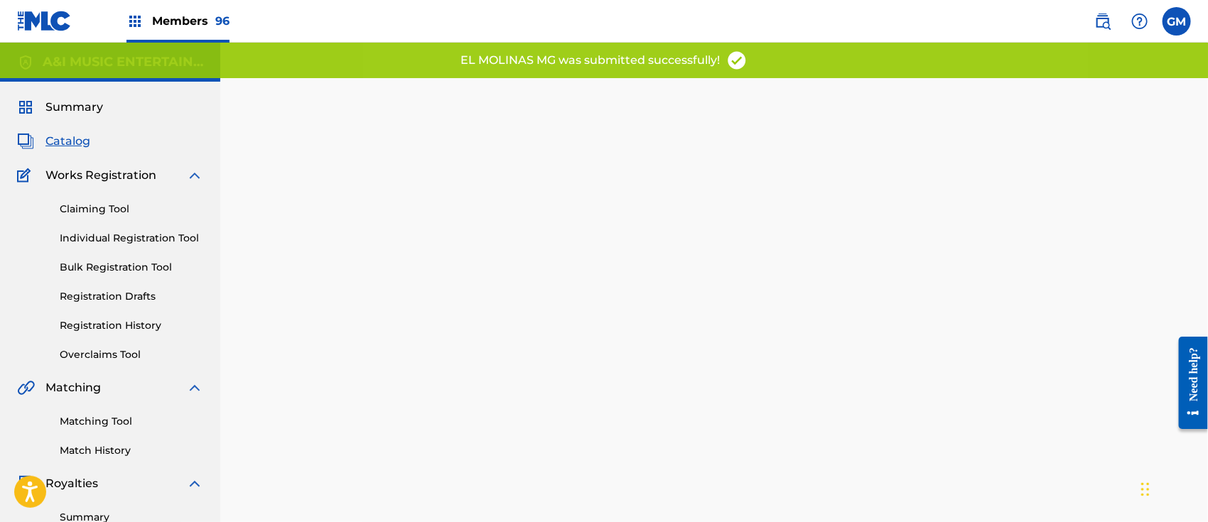
scroll to position [221, 0]
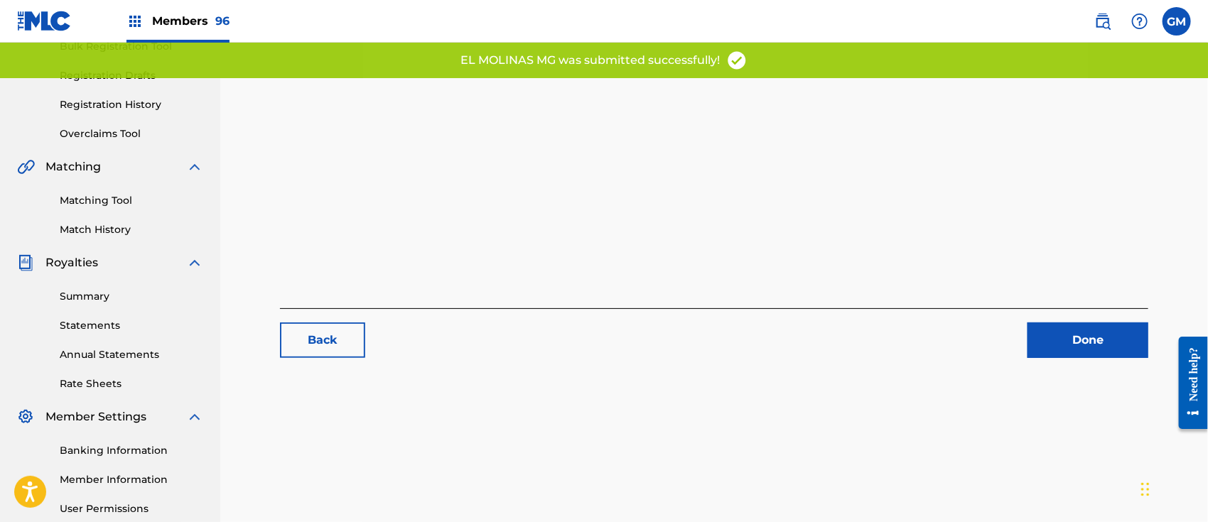
click at [1074, 337] on link "Done" at bounding box center [1087, 341] width 121 height 36
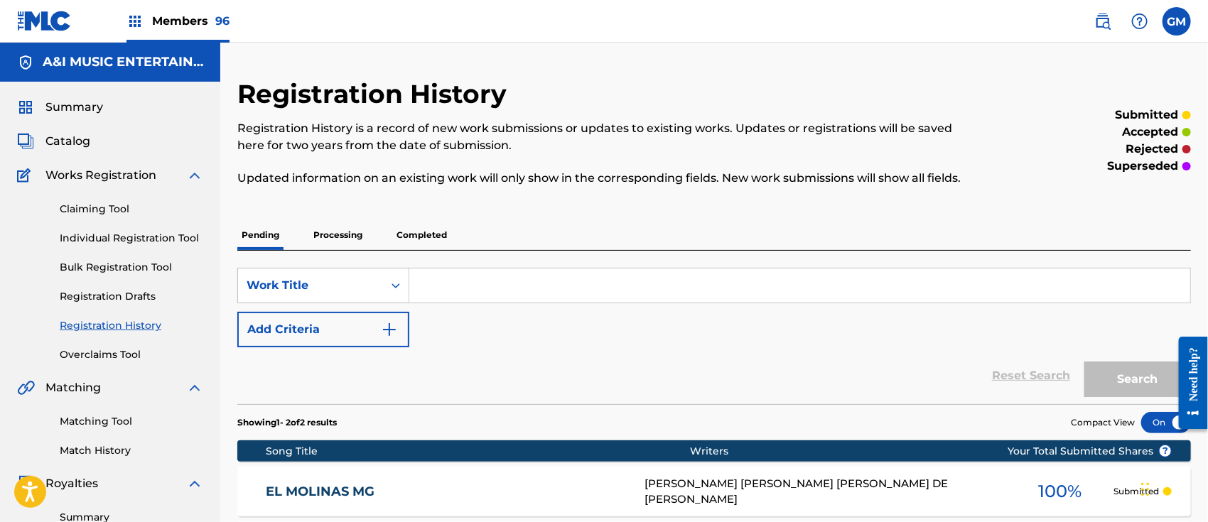
scroll to position [221, 0]
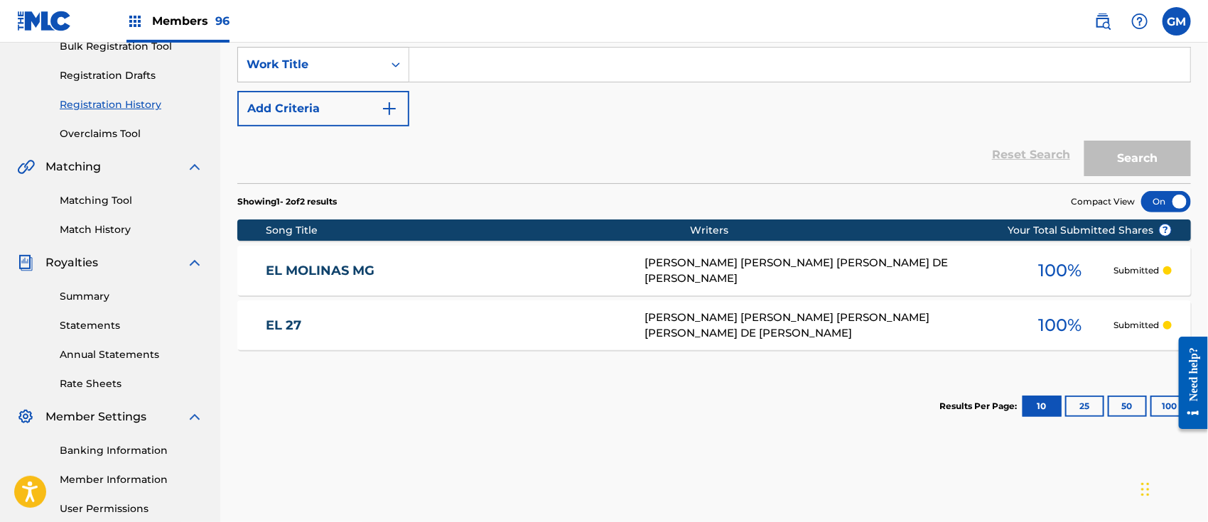
click at [409, 269] on link "EL MOLINAS MG" at bounding box center [446, 271] width 360 height 16
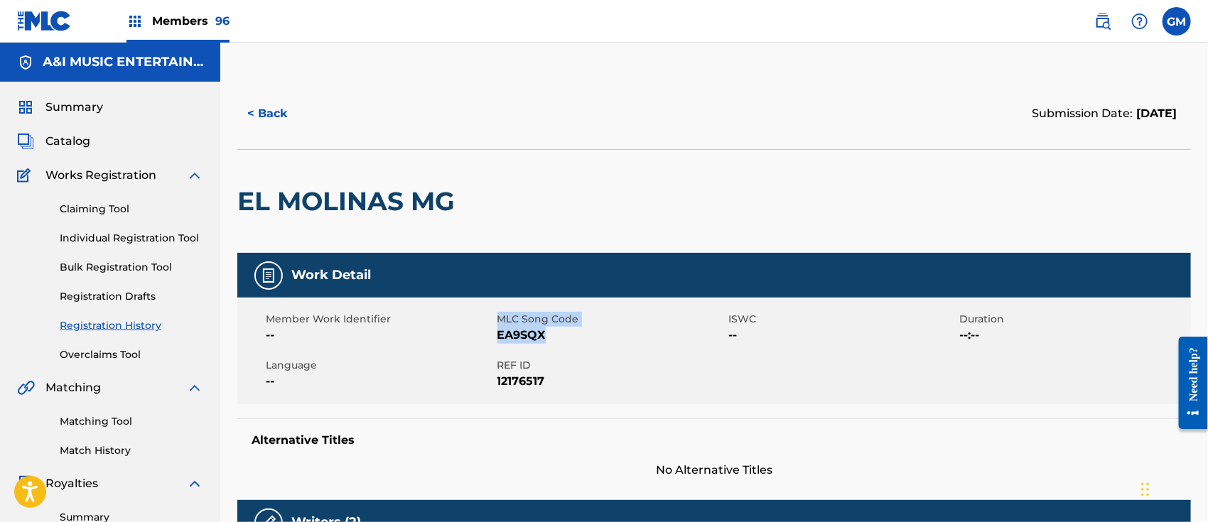
drag, startPoint x: 549, startPoint y: 338, endPoint x: 495, endPoint y: 328, distance: 54.9
click at [495, 328] on div "Member Work Identifier -- MLC Song Code EA9SQX ISWC -- Duration --:-- Language …" at bounding box center [714, 351] width 954 height 107
copy div "MLC Song Code EA9SQX"
